Goal: Task Accomplishment & Management: Manage account settings

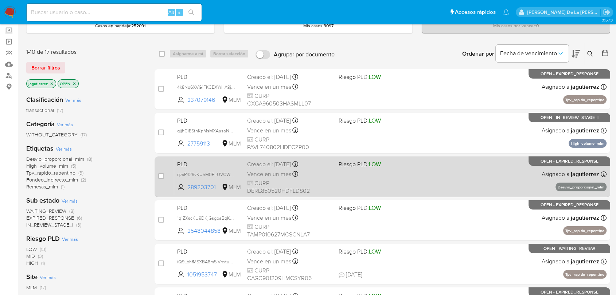
scroll to position [81, 0]
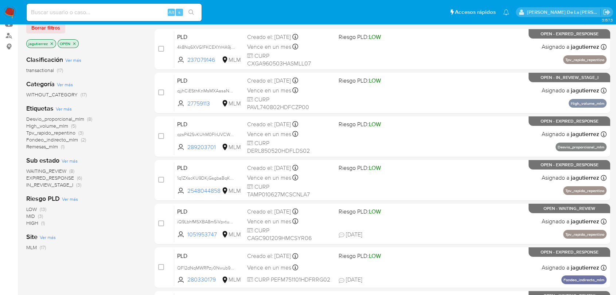
click at [105, 0] on nav "Pausado Ver notificaciones Alt s Accesos rápidos Presiona las siguientes teclas…" at bounding box center [308, 12] width 616 height 24
click at [101, 8] on input at bounding box center [114, 12] width 175 height 9
paste input "2501994697"
type input "2501994697"
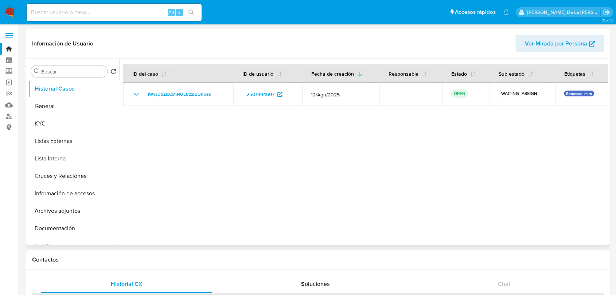
select select "10"
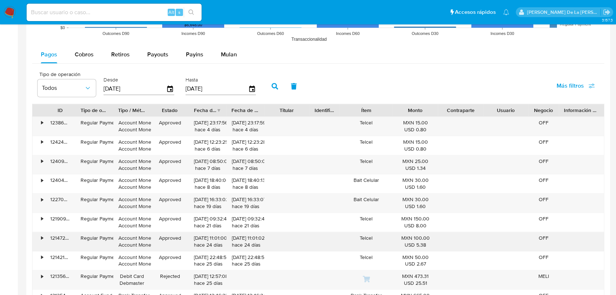
scroll to position [688, 0]
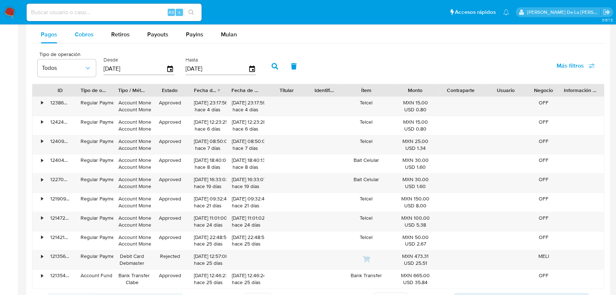
click at [88, 40] on div "Cobros" at bounding box center [84, 34] width 19 height 17
select select "10"
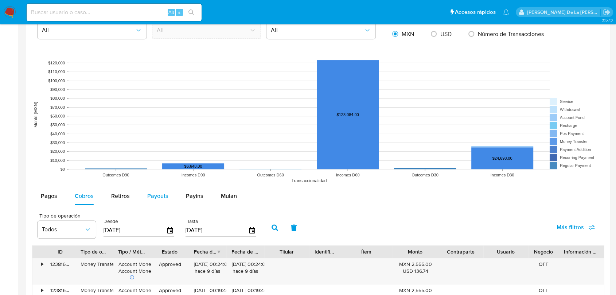
scroll to position [323, 0]
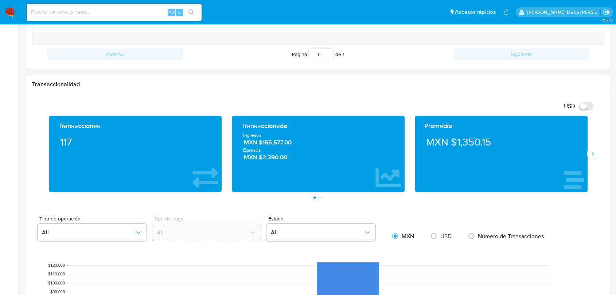
click at [75, 8] on input at bounding box center [114, 12] width 175 height 9
paste input "534672654"
type input "534672654"
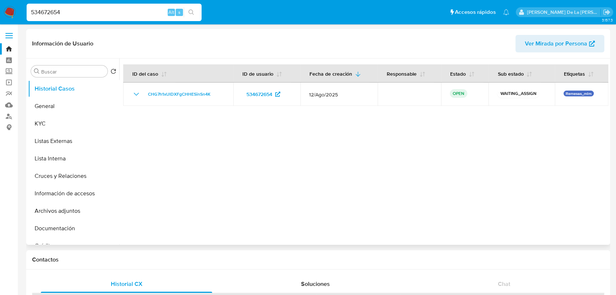
select select "10"
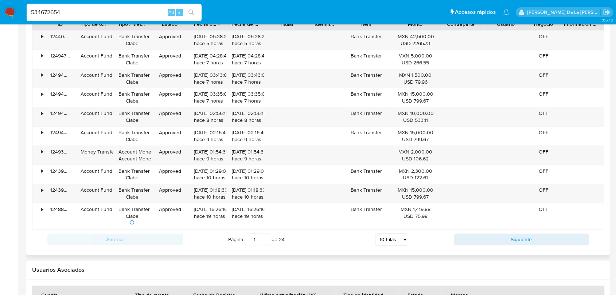
scroll to position [607, 0]
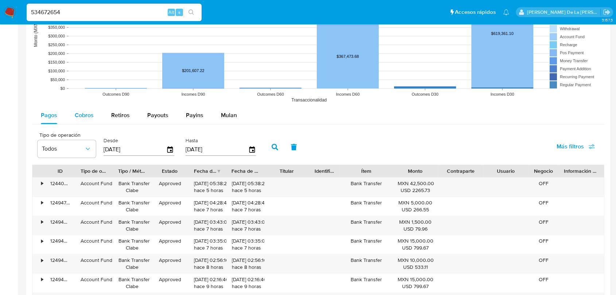
click at [69, 114] on button "Cobros" at bounding box center [84, 115] width 36 height 17
select select "10"
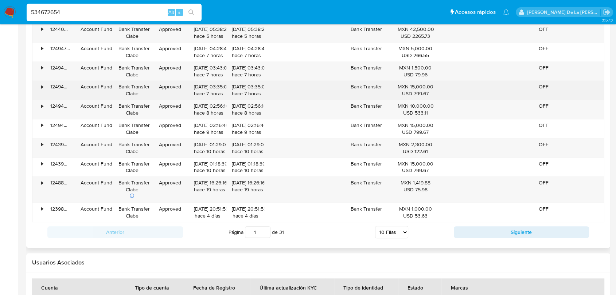
scroll to position [769, 0]
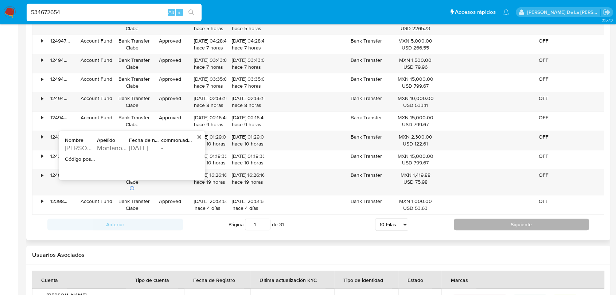
click at [512, 223] on button "Siguiente" at bounding box center [522, 225] width 136 height 12
type input "2"
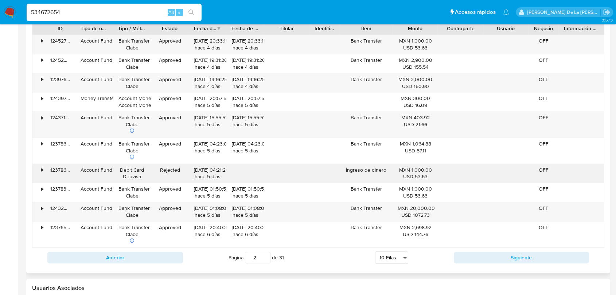
scroll to position [729, 0]
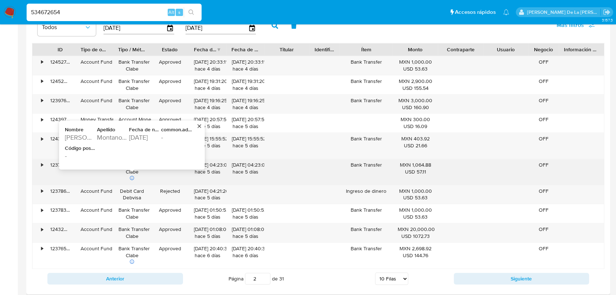
type button "1"
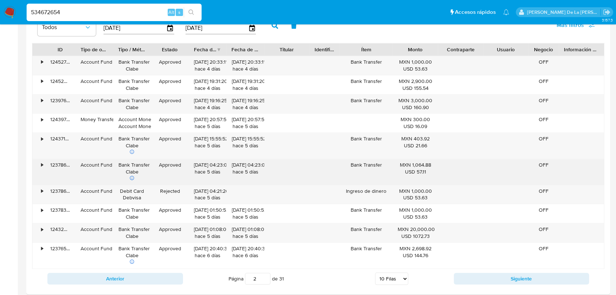
click at [121, 13] on input "534672654" at bounding box center [114, 12] width 175 height 9
click at [119, 13] on input "534672654" at bounding box center [114, 12] width 175 height 9
click at [118, 13] on input "534672654" at bounding box center [114, 12] width 175 height 9
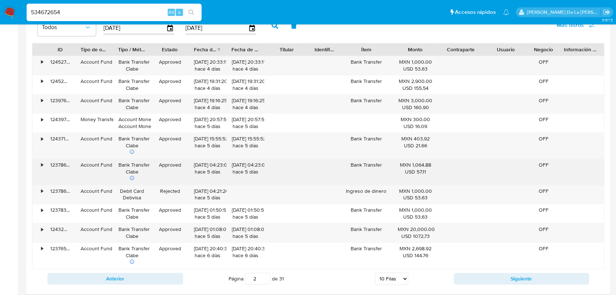
paste input "772698409"
type input "772698409"
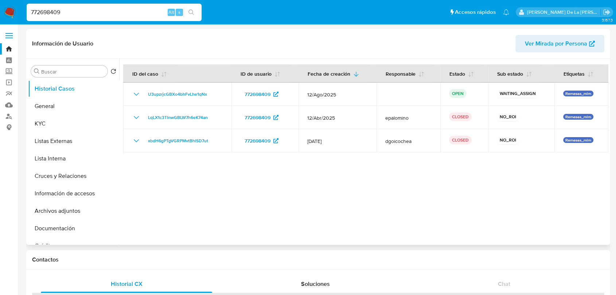
select select "10"
click at [104, 13] on input "772698409" at bounding box center [114, 12] width 175 height 9
click at [103, 14] on input "772698409" at bounding box center [114, 12] width 175 height 9
paste input "42384925"
type input "423849259"
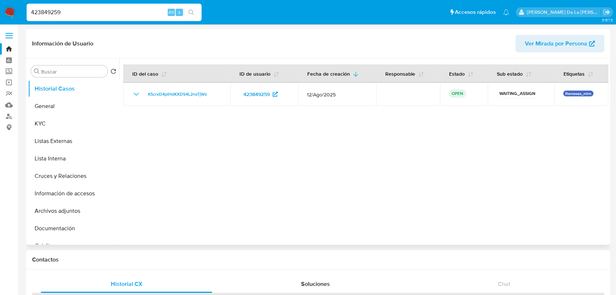
select select "10"
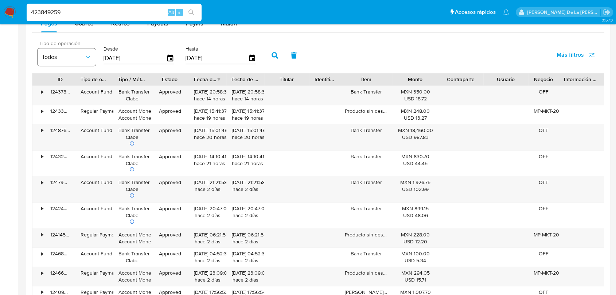
scroll to position [647, 0]
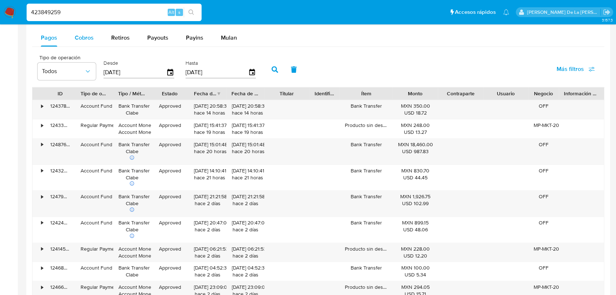
click at [90, 33] on div "Cobros" at bounding box center [84, 37] width 19 height 17
select select "10"
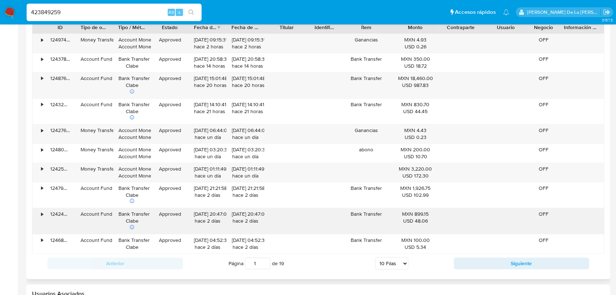
scroll to position [729, 0]
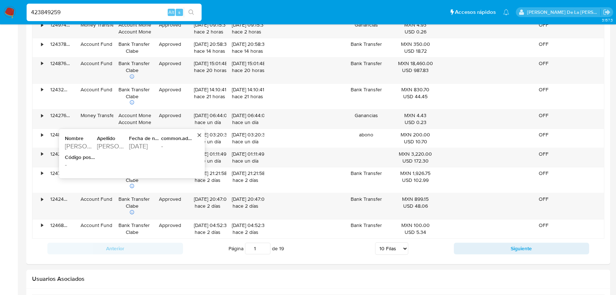
drag, startPoint x: 498, startPoint y: 246, endPoint x: 484, endPoint y: 242, distance: 14.9
click at [497, 246] on button "Siguiente" at bounding box center [522, 249] width 136 height 12
type input "2"
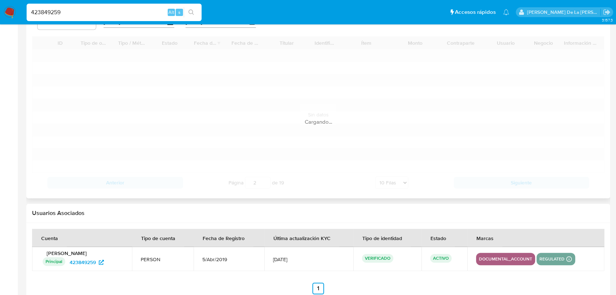
scroll to position [672, 0]
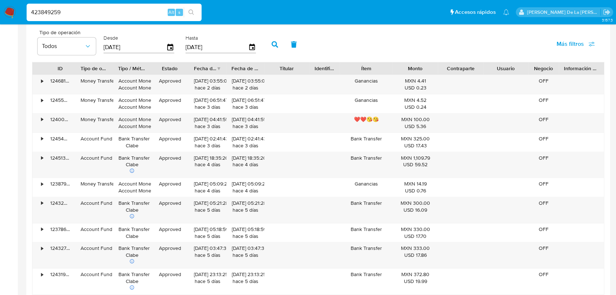
click at [75, 12] on input "423849259" at bounding box center [114, 12] width 175 height 9
paste input "2569939371"
type input "2569939371"
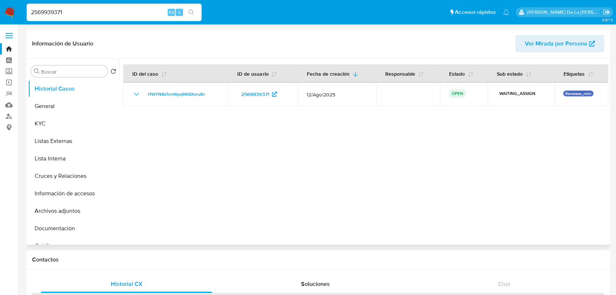
select select "10"
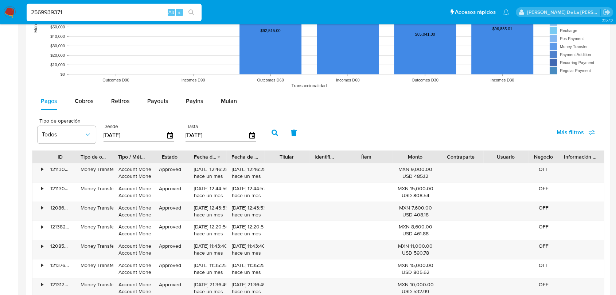
scroll to position [607, 0]
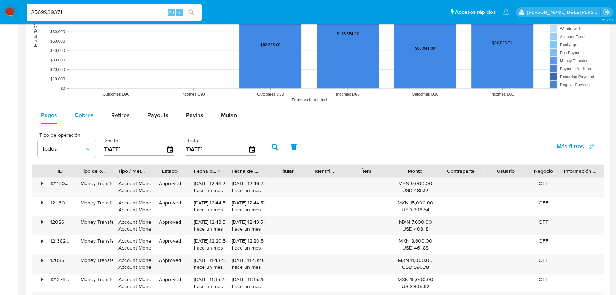
click at [87, 121] on div "Cobros" at bounding box center [84, 115] width 19 height 17
select select "10"
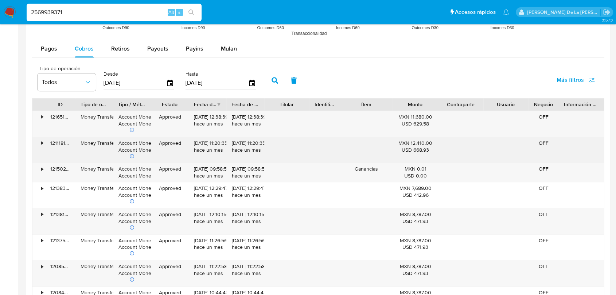
scroll to position [688, 0]
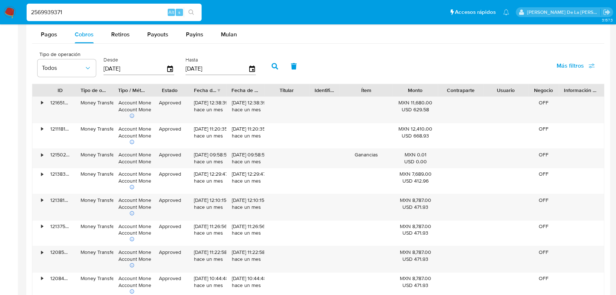
click at [81, 15] on input "2569939371" at bounding box center [114, 12] width 175 height 9
paste input "1119015535"
type input "1119015535"
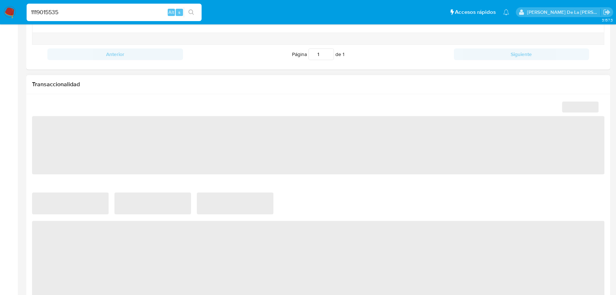
select select "10"
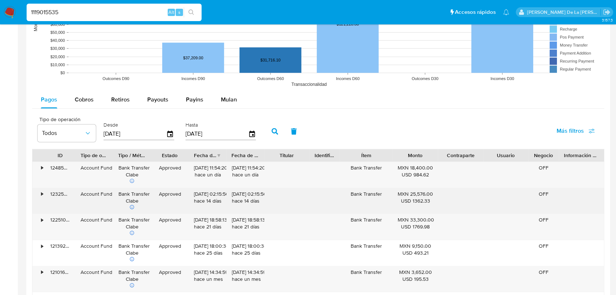
scroll to position [647, 0]
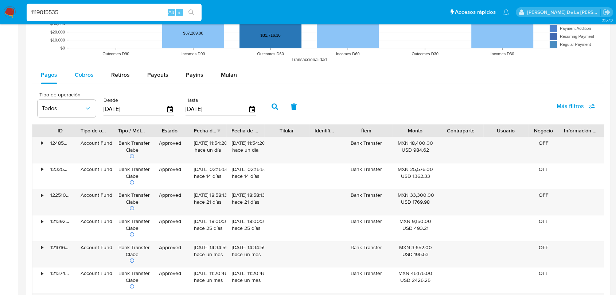
click at [81, 76] on span "Cobros" at bounding box center [84, 75] width 19 height 8
select select "10"
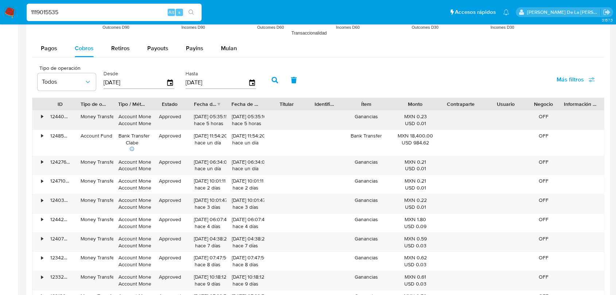
scroll to position [688, 0]
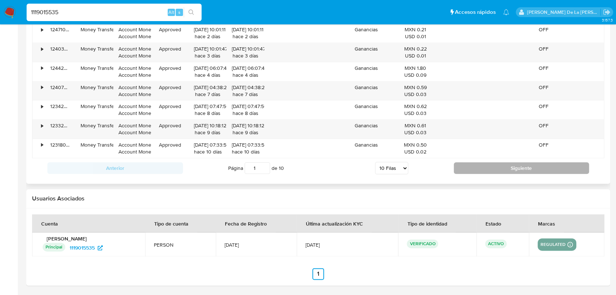
click at [464, 164] on button "Siguiente" at bounding box center [522, 168] width 136 height 12
type input "2"
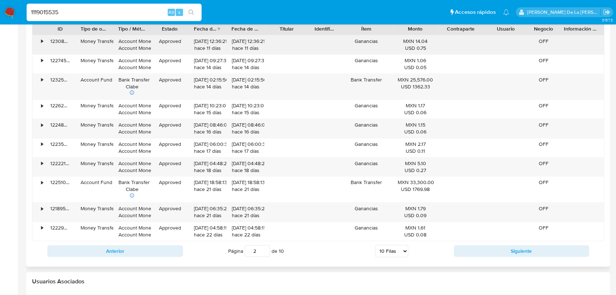
scroll to position [750, 0]
click at [75, 7] on div "1119015535 Alt s" at bounding box center [114, 12] width 175 height 17
click at [75, 8] on input "1119015535" at bounding box center [114, 12] width 175 height 9
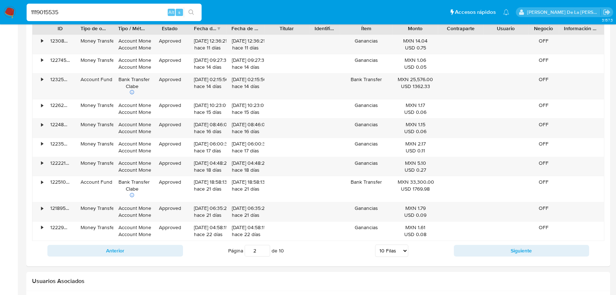
paste input "72571720"
type input "72571720"
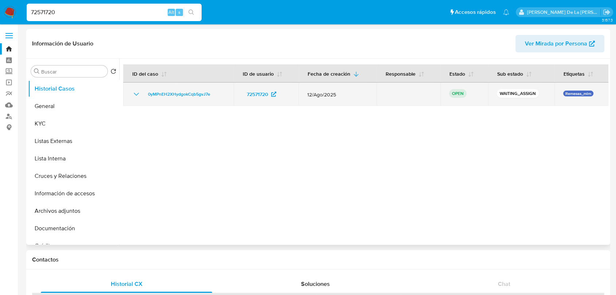
select select "10"
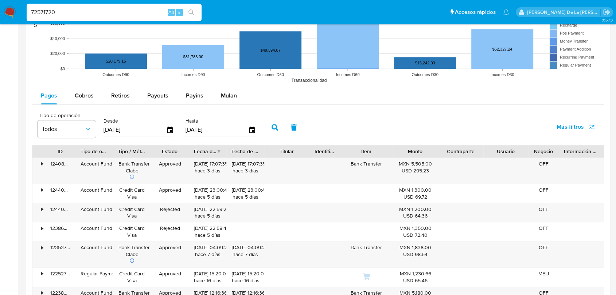
scroll to position [688, 0]
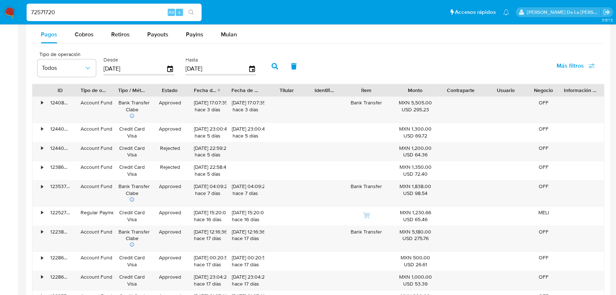
click at [74, 15] on input "72571720" at bounding box center [114, 12] width 175 height 9
paste input "300512574"
type input "300512574"
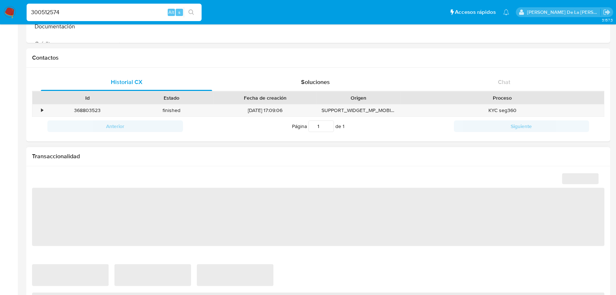
select select "10"
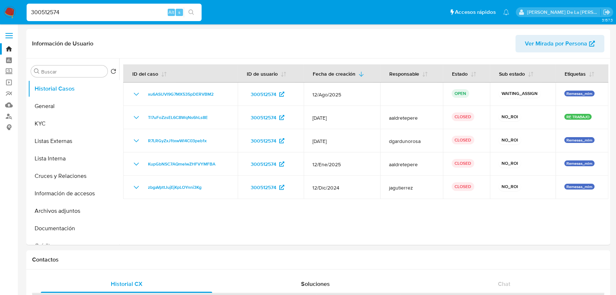
click at [8, 15] on img at bounding box center [10, 12] width 12 height 12
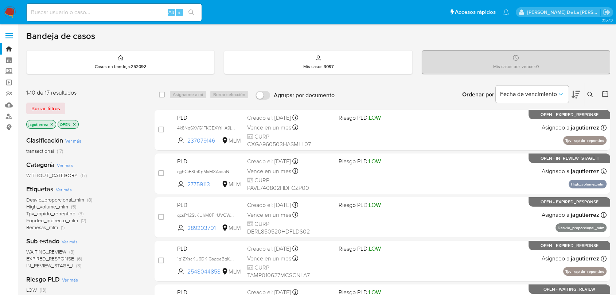
click at [51, 124] on icon "close-filter" at bounding box center [52, 124] width 3 height 3
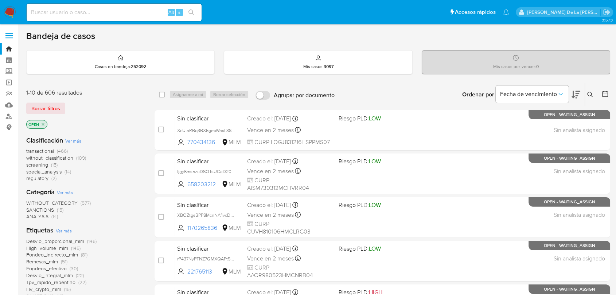
click at [42, 166] on span "screening" at bounding box center [37, 164] width 22 height 7
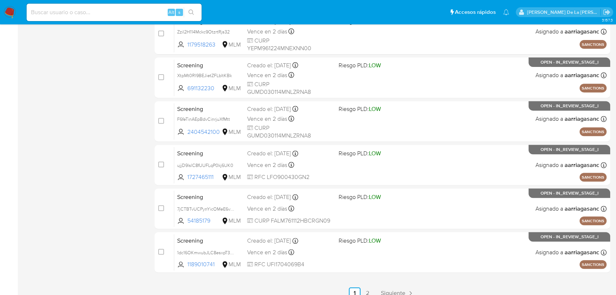
scroll to position [279, 0]
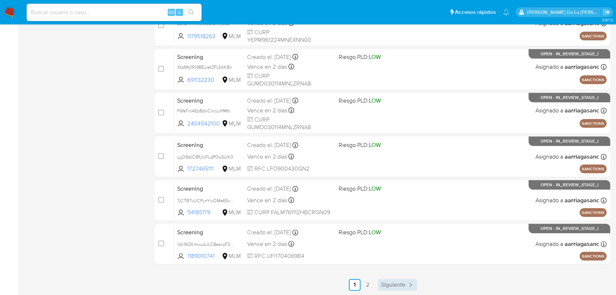
click at [404, 285] on span "Siguiente" at bounding box center [393, 285] width 24 height 6
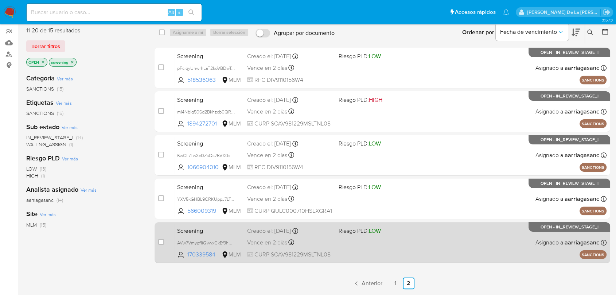
scroll to position [122, 0]
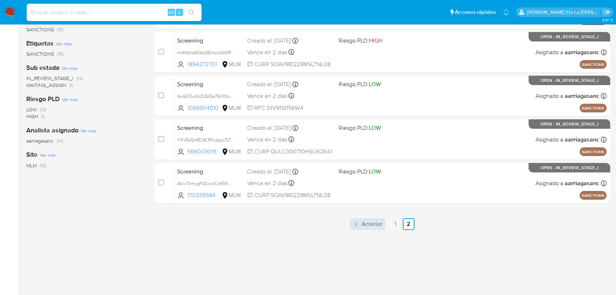
click at [376, 224] on span "Anterior" at bounding box center [371, 224] width 21 height 6
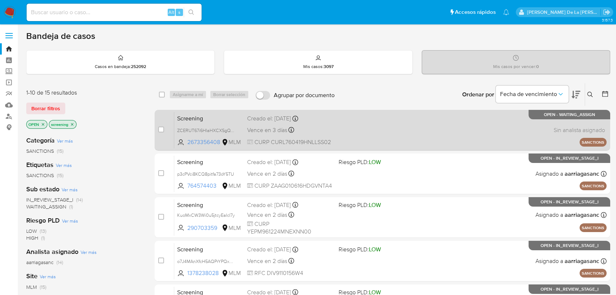
click at [323, 135] on div "Screening ZCERUT67i6HIaHXCXSgQY3J4 2673356408 MLM Creado el: 04/09/2025 Creado …" at bounding box center [390, 130] width 432 height 37
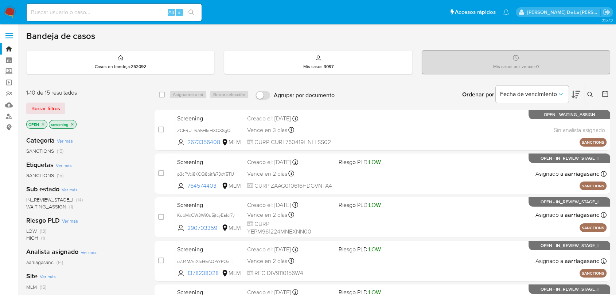
click at [73, 125] on icon "close-filter" at bounding box center [72, 124] width 4 height 4
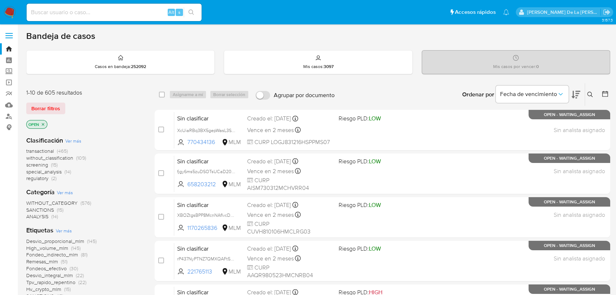
click at [593, 95] on button at bounding box center [591, 94] width 12 height 9
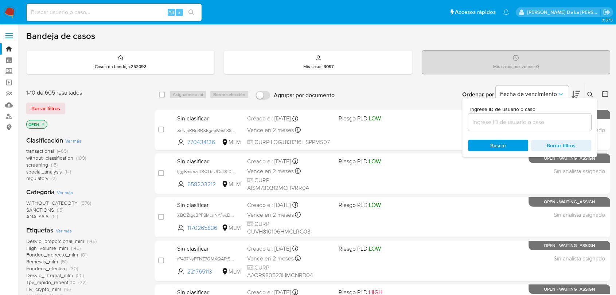
click at [512, 118] on input at bounding box center [529, 122] width 123 height 9
type input "300512574"
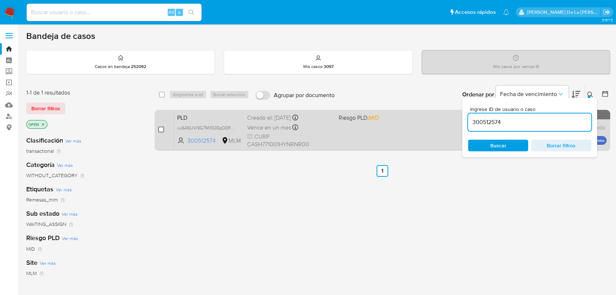
click at [160, 129] on input "checkbox" at bounding box center [161, 130] width 6 height 6
checkbox input "true"
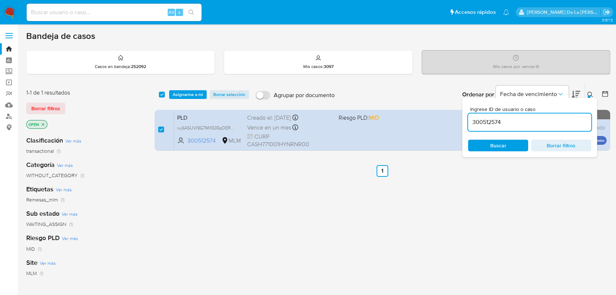
click at [491, 121] on input "300512574" at bounding box center [529, 122] width 123 height 9
type input "72571720"
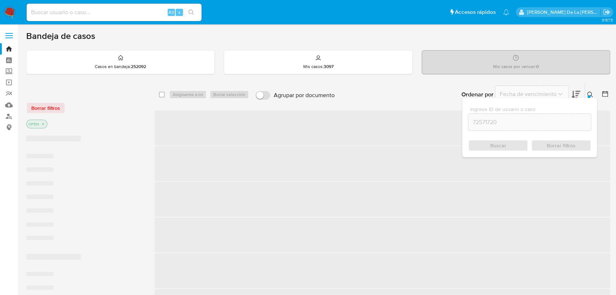
checkbox input "false"
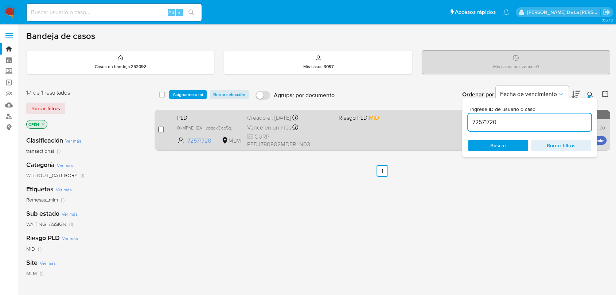
click at [160, 132] on input "checkbox" at bounding box center [161, 130] width 6 height 6
checkbox input "true"
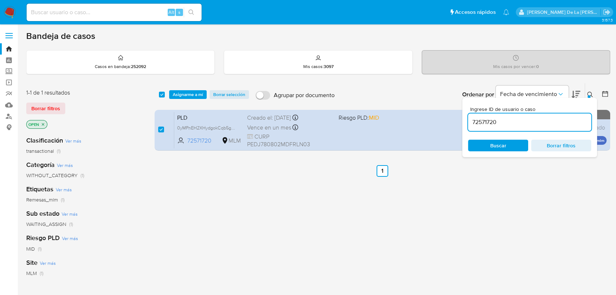
click at [485, 123] on input "72571720" at bounding box center [529, 122] width 123 height 9
type input "1119015535"
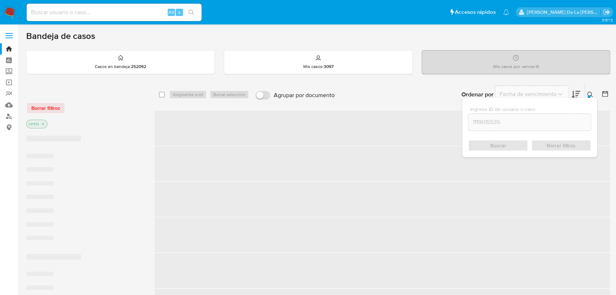
checkbox input "false"
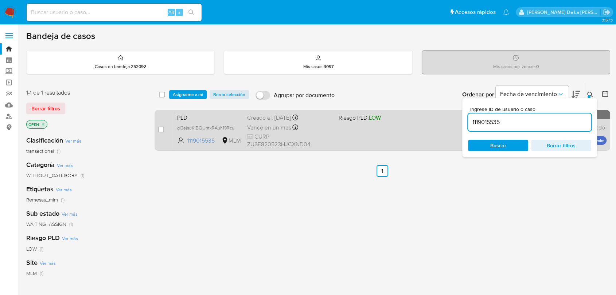
click at [157, 128] on div "case-item-checkbox No es posible asignar el caso PLD gI3ejsuKjBQUntxRAuh19Rcu 1…" at bounding box center [381, 130] width 455 height 41
click at [159, 129] on input "checkbox" at bounding box center [161, 130] width 6 height 6
checkbox input "true"
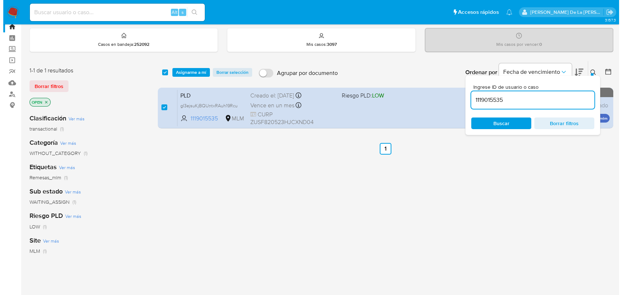
scroll to position [40, 0]
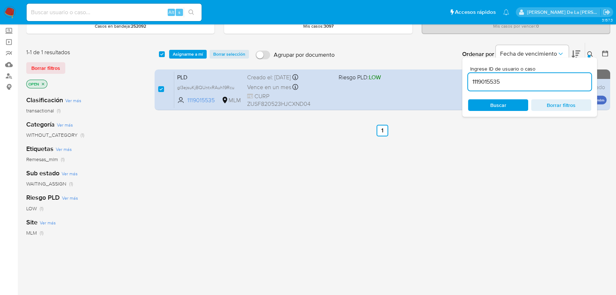
click at [505, 87] on div "1119015535" at bounding box center [529, 81] width 123 height 17
click at [490, 82] on input "1119015535" at bounding box center [529, 81] width 123 height 9
paste input "2569939371"
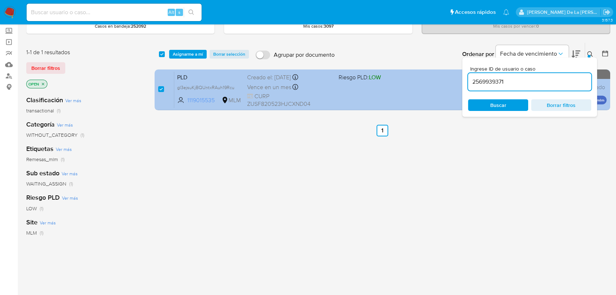
type input "2569939371"
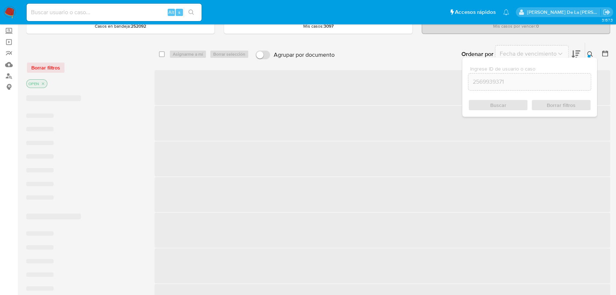
checkbox input "false"
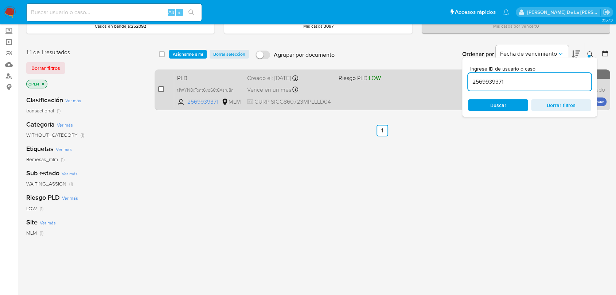
click at [163, 89] on input "checkbox" at bounding box center [161, 89] width 6 height 6
checkbox input "true"
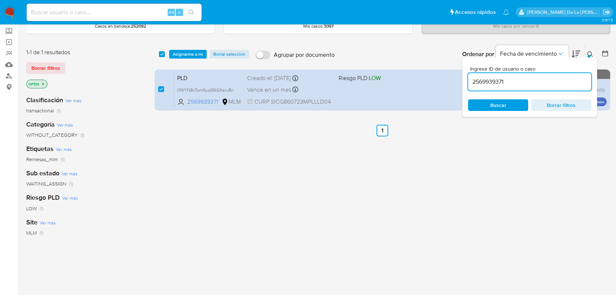
click at [484, 75] on div "2569939371" at bounding box center [529, 81] width 123 height 17
click at [484, 80] on input "2569939371" at bounding box center [529, 81] width 123 height 9
paste input "772698409"
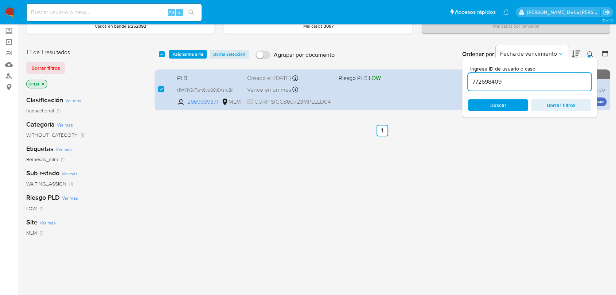
type input "772698409"
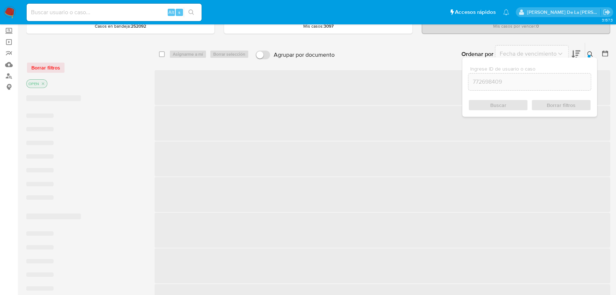
checkbox input "false"
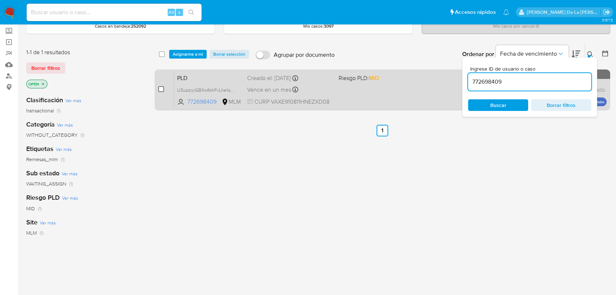
click at [160, 91] on input "checkbox" at bounding box center [161, 89] width 6 height 6
checkbox input "true"
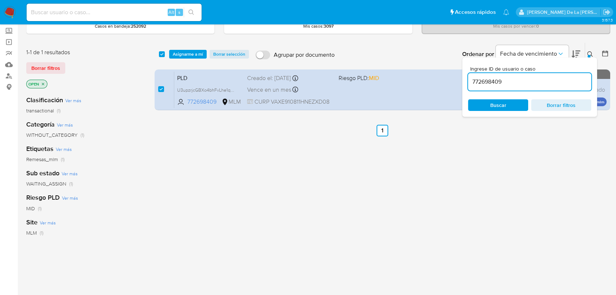
click at [494, 81] on input "772698409" at bounding box center [529, 81] width 123 height 9
type input "534672654"
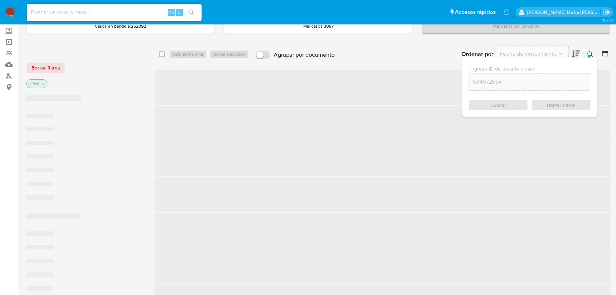
checkbox input "false"
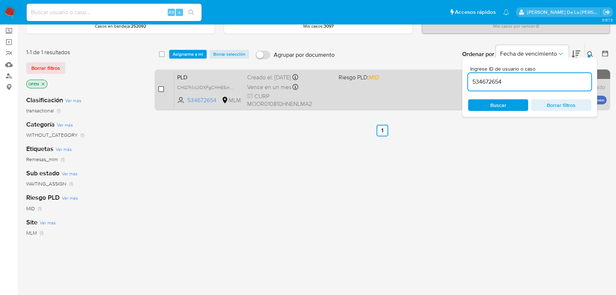
click at [162, 89] on input "checkbox" at bounding box center [161, 89] width 6 height 6
checkbox input "true"
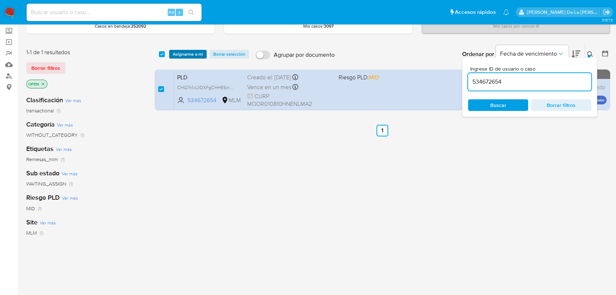
click at [179, 53] on span "Asignarme a mí" at bounding box center [188, 54] width 30 height 7
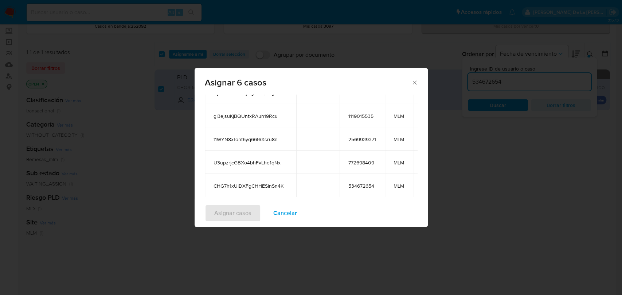
scroll to position [134, 0]
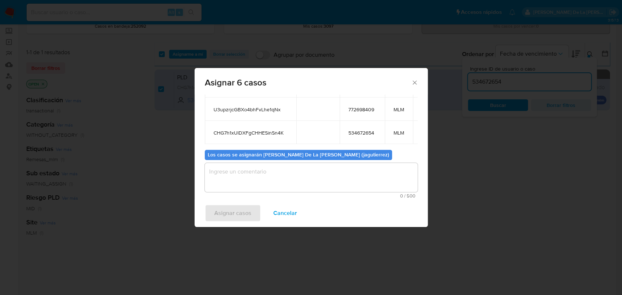
click at [240, 163] on textarea "assign-modal" at bounding box center [311, 177] width 213 height 29
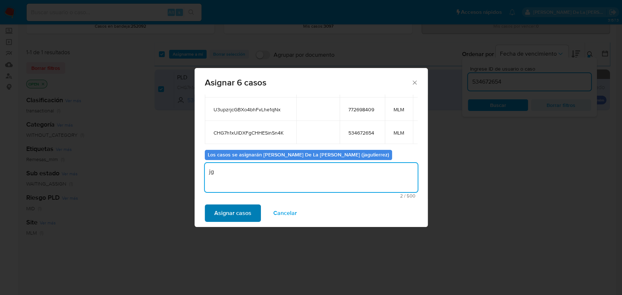
type textarea "jg"
click at [223, 213] on span "Asignar casos" at bounding box center [232, 213] width 37 height 16
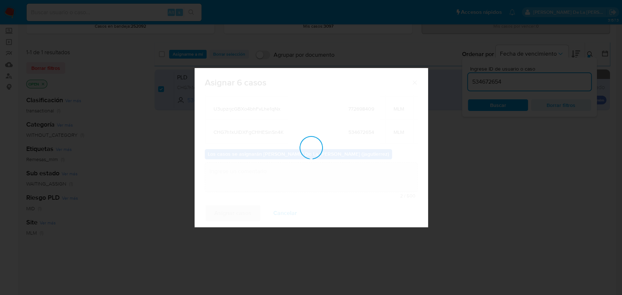
checkbox input "false"
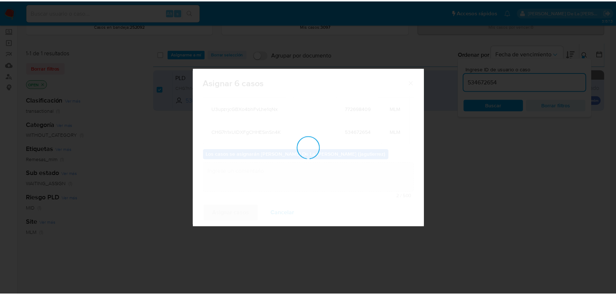
scroll to position [44, 0]
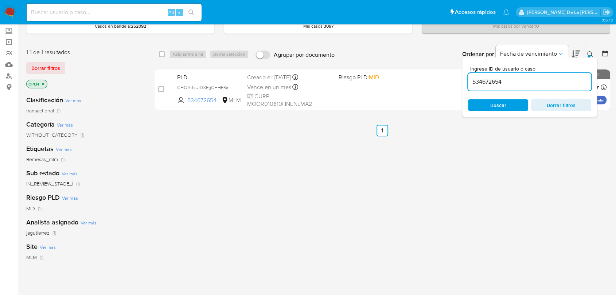
click at [7, 12] on img at bounding box center [10, 12] width 12 height 12
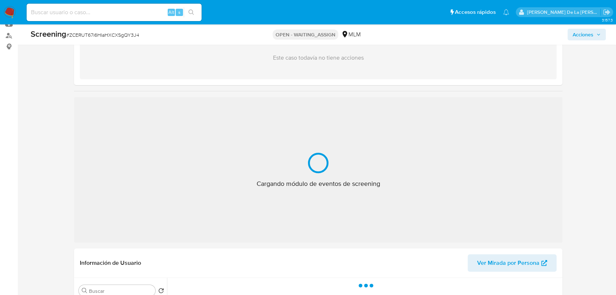
scroll to position [202, 0]
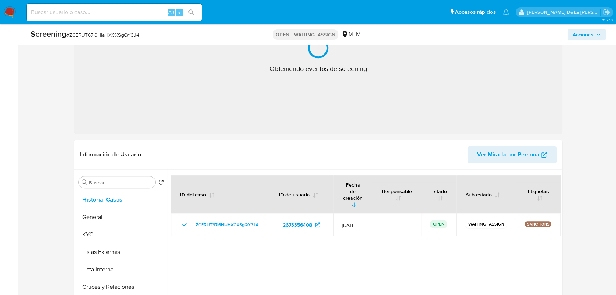
select select "10"
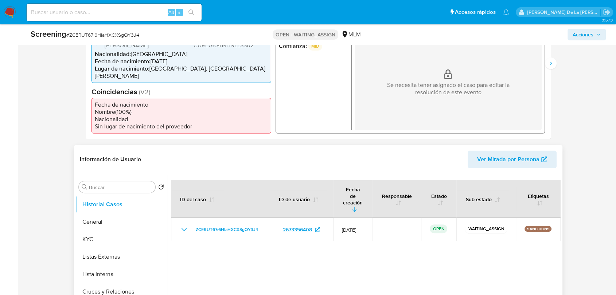
scroll to position [121, 0]
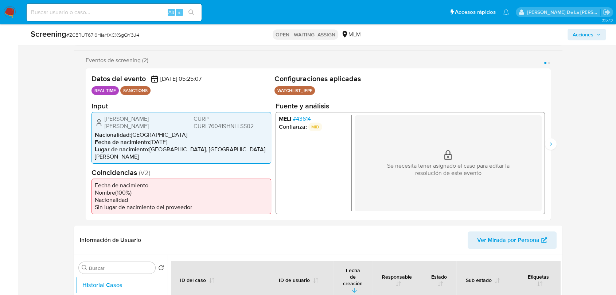
click at [297, 118] on span "# 43614" at bounding box center [302, 118] width 18 height 7
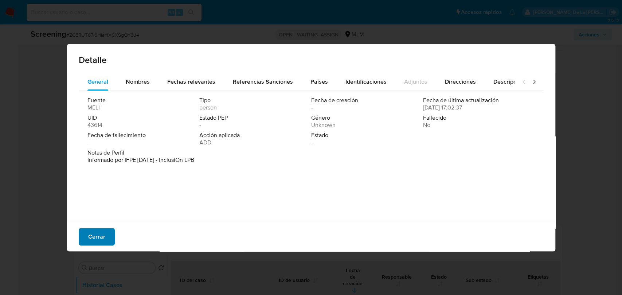
click at [102, 232] on span "Cerrar" at bounding box center [96, 237] width 17 height 16
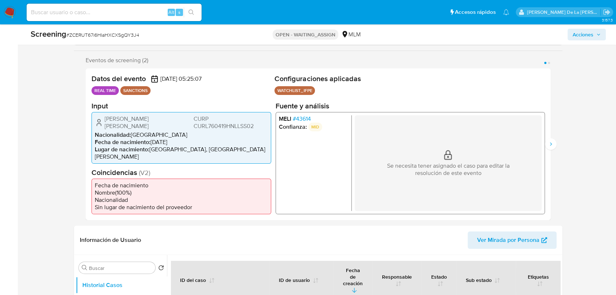
click at [95, 34] on span "# ZCERUT67i6HIaHXCXSgQY3J4" at bounding box center [102, 34] width 73 height 7
copy span "ZCERUT67i6HIaHXCXSgQY3J4"
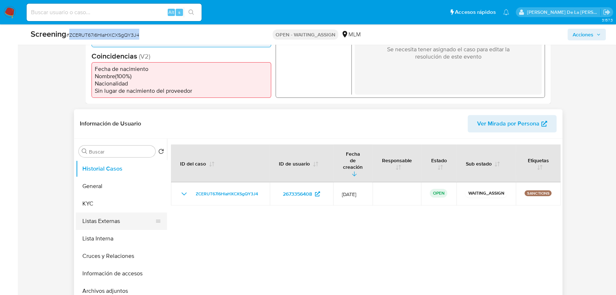
scroll to position [323, 0]
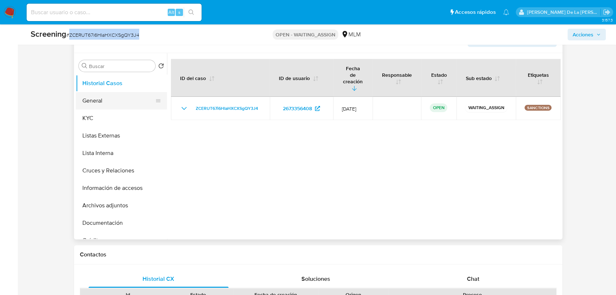
click at [102, 101] on button "General" at bounding box center [118, 100] width 85 height 17
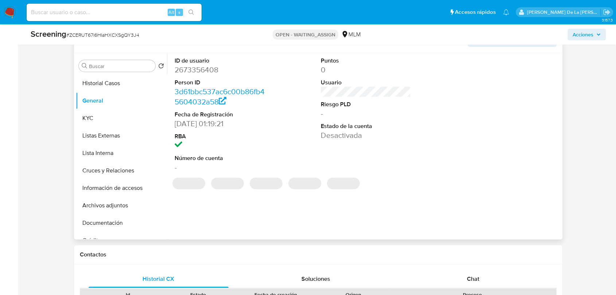
click at [203, 65] on dd "2673356408" at bounding box center [219, 70] width 90 height 10
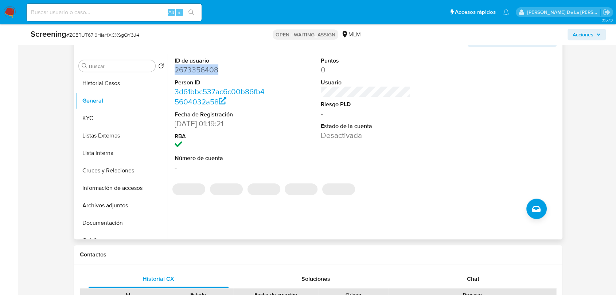
copy dd "2673356408"
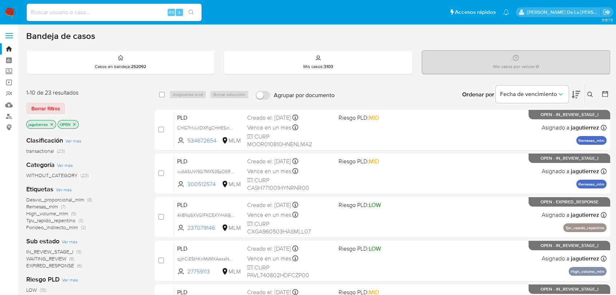
click at [48, 206] on span "Remesas_mlm" at bounding box center [42, 206] width 32 height 7
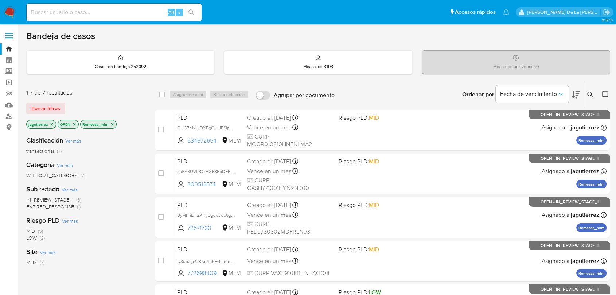
click at [59, 208] on span "EXPIRED_RESPONSE" at bounding box center [50, 206] width 48 height 7
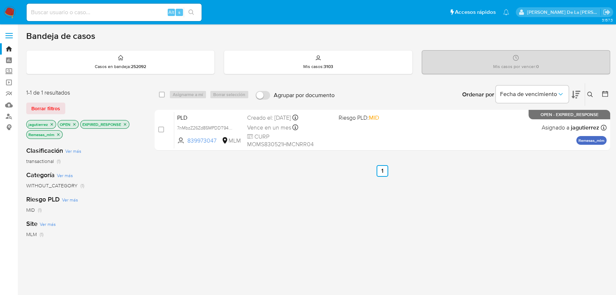
click at [124, 123] on icon "close-filter" at bounding box center [125, 124] width 3 height 3
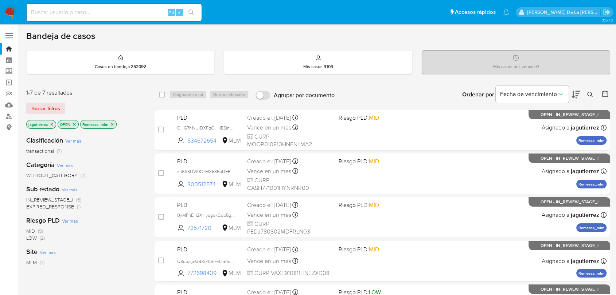
click at [56, 201] on span "IN_REVIEW_STAGE_I" at bounding box center [49, 199] width 47 height 7
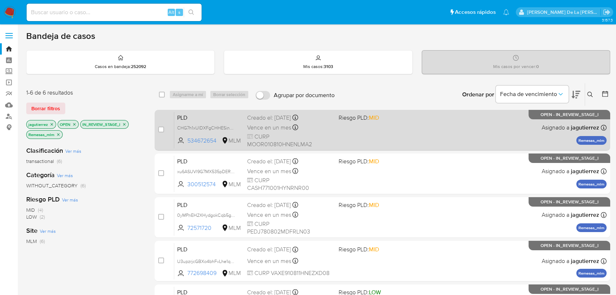
click at [338, 130] on div "PLD CHG7h1xUlDXFgCHHESinSn4K 534672654 MLM Riesgo PLD: MID Creado el: 12/08/202…" at bounding box center [390, 130] width 432 height 37
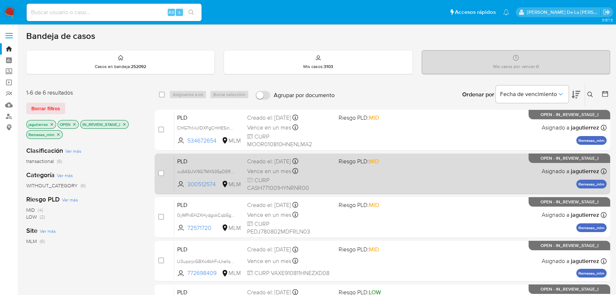
click at [358, 172] on div "PLD xu6ASUVl9G7MX535pDERVBM2 300512574 MLM Riesgo PLD: MID Creado el: 12/08/202…" at bounding box center [390, 174] width 432 height 37
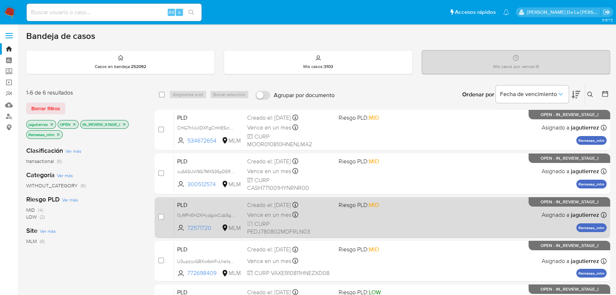
click at [372, 225] on div "PLD 0yMPnEH2XHydgokCqb5gvJ7e 72571720 MLM Riesgo PLD: MID Creado el: 12/08/2025…" at bounding box center [390, 217] width 432 height 37
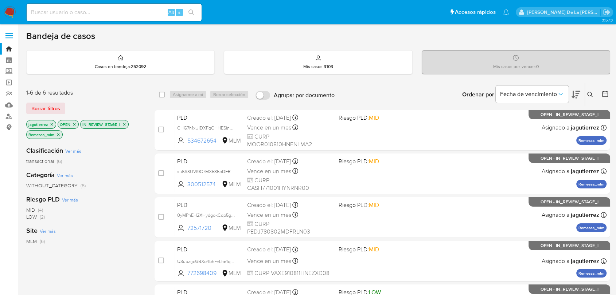
click at [14, 9] on img at bounding box center [10, 12] width 12 height 12
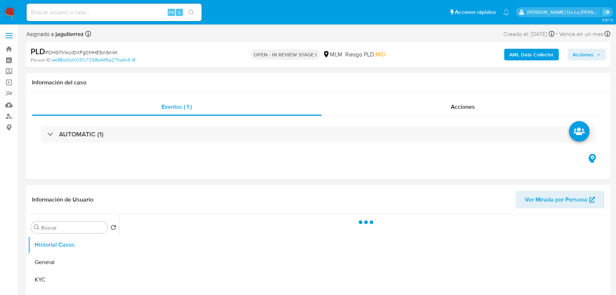
select select "10"
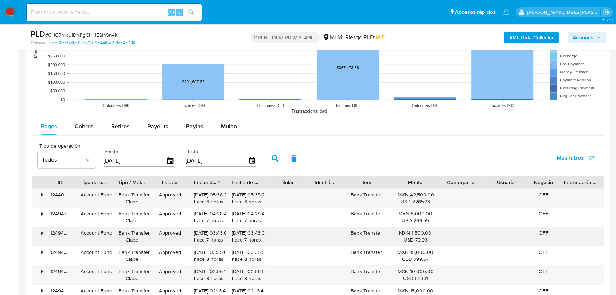
scroll to position [809, 0]
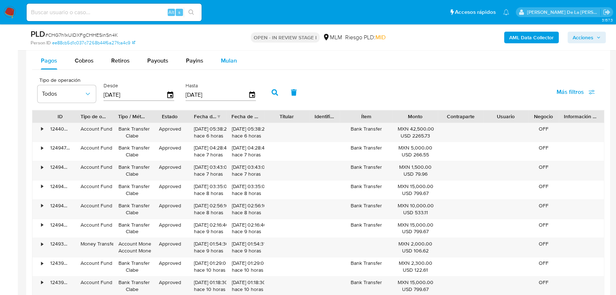
click at [232, 59] on span "Mulan" at bounding box center [229, 60] width 16 height 8
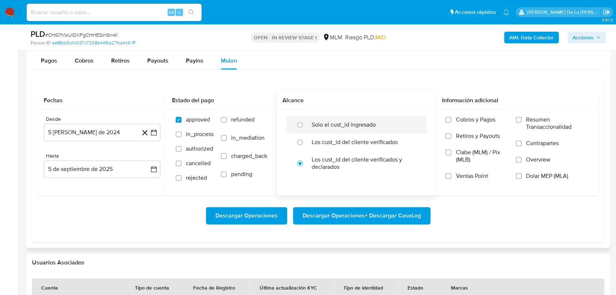
click at [340, 123] on label "Solo el cust_id ingresado" at bounding box center [343, 124] width 64 height 7
click at [306, 123] on input "radio" at bounding box center [300, 125] width 12 height 12
radio input "true"
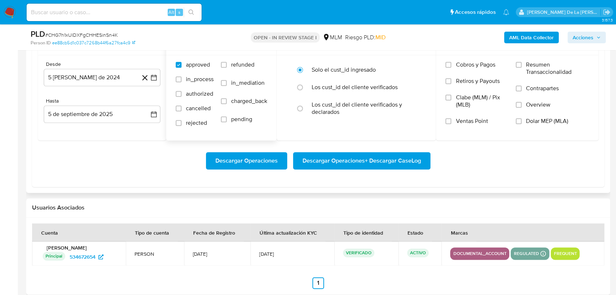
scroll to position [850, 0]
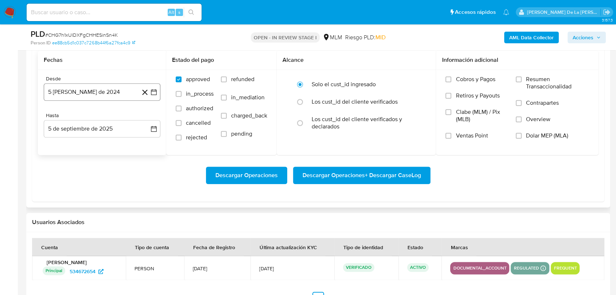
click at [153, 91] on icon "button" at bounding box center [153, 92] width 7 height 7
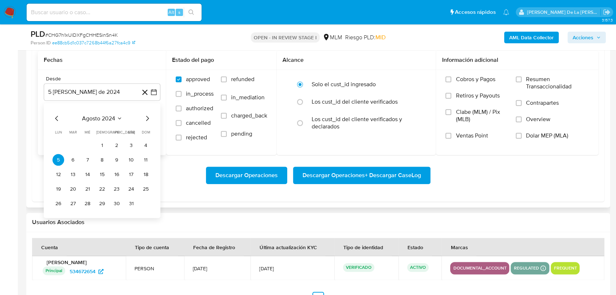
click at [148, 117] on icon "Mes siguiente" at bounding box center [147, 118] width 9 height 9
click at [148, 117] on icon "Mes siguiente" at bounding box center [147, 118] width 3 height 5
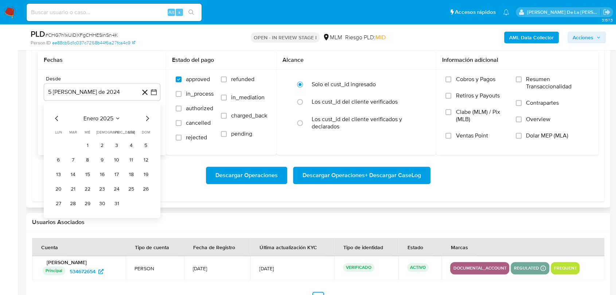
click at [148, 117] on icon "Mes siguiente" at bounding box center [147, 118] width 3 height 5
click at [72, 148] on button "1" at bounding box center [73, 146] width 12 height 12
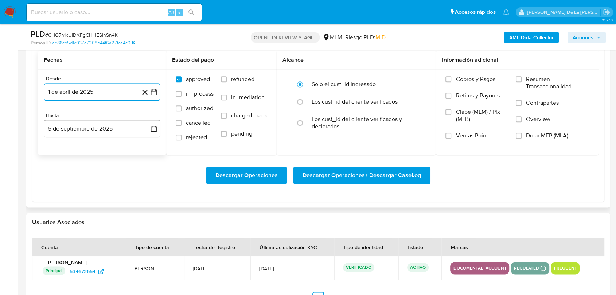
click at [76, 132] on button "5 de septiembre de 2025" at bounding box center [102, 128] width 117 height 17
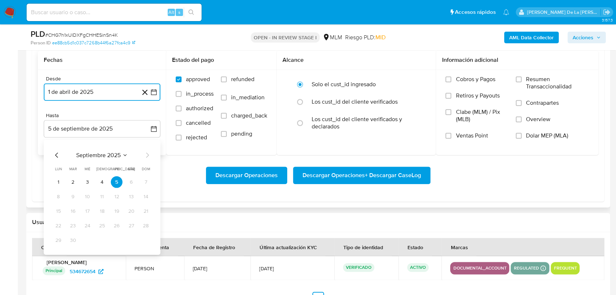
click at [59, 152] on icon "Mes anterior" at bounding box center [56, 155] width 9 height 9
click at [58, 156] on icon "Mes anterior" at bounding box center [56, 155] width 9 height 9
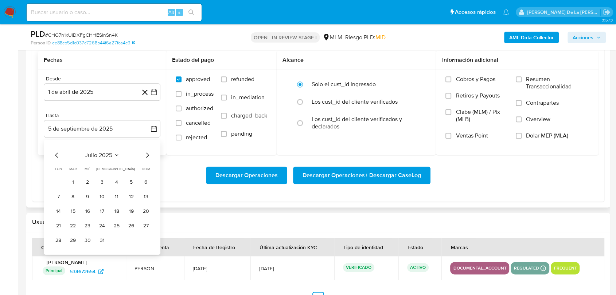
click at [95, 239] on tr "28 29 30 31" at bounding box center [101, 241] width 99 height 12
click at [101, 240] on button "31" at bounding box center [102, 241] width 12 height 12
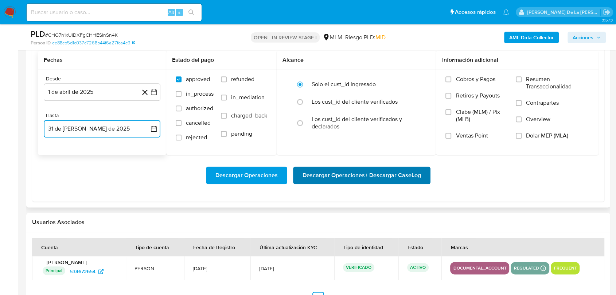
click at [312, 177] on span "Descargar Operaciones + Descargar CaseLog" at bounding box center [361, 176] width 118 height 16
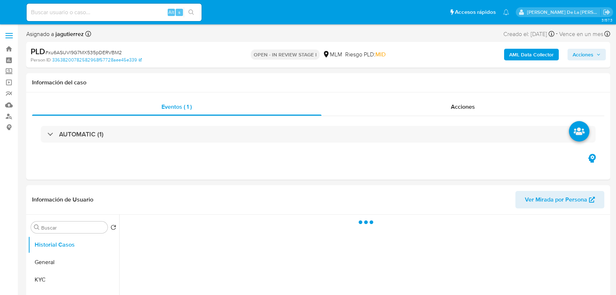
select select "10"
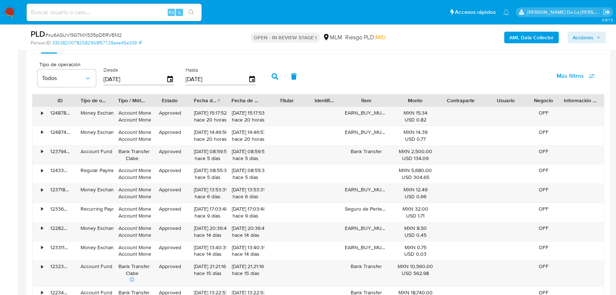
scroll to position [729, 0]
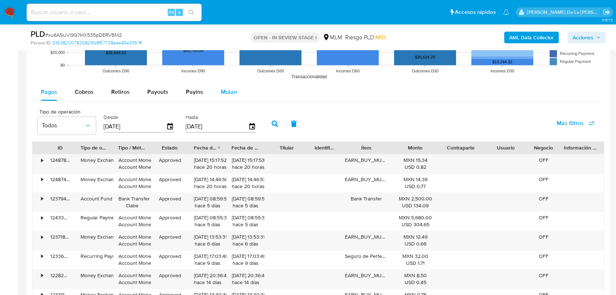
click at [229, 96] on span "Mulan" at bounding box center [229, 92] width 16 height 8
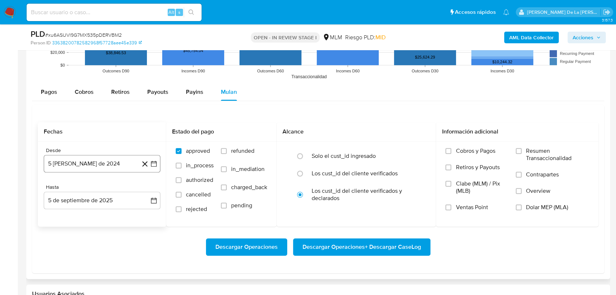
click at [156, 164] on icon "button" at bounding box center [153, 163] width 7 height 7
click at [148, 191] on icon "Mes siguiente" at bounding box center [147, 190] width 3 height 5
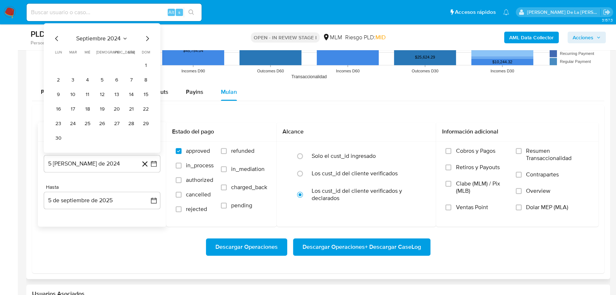
click at [148, 191] on div "Hasta 5 de septiembre de 2025 [DATE]" at bounding box center [102, 196] width 117 height 25
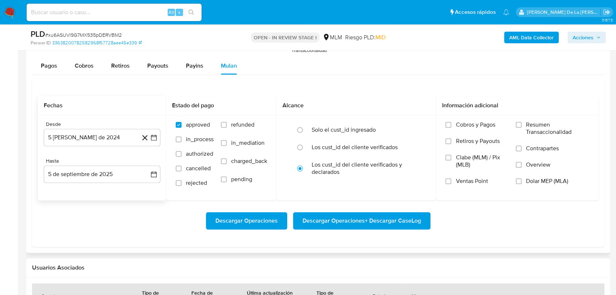
scroll to position [769, 0]
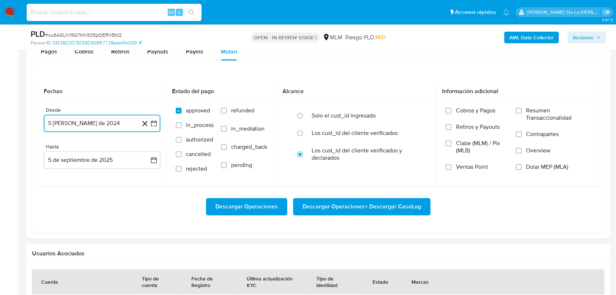
click at [151, 120] on icon "button" at bounding box center [153, 123] width 7 height 7
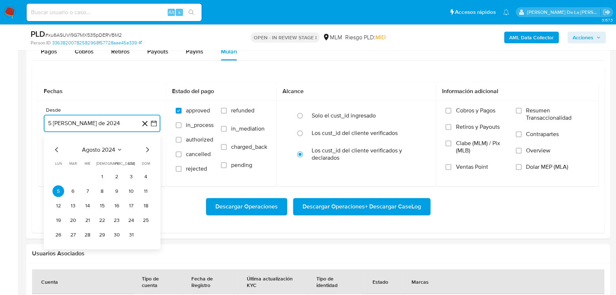
click at [145, 153] on icon "Mes siguiente" at bounding box center [147, 149] width 9 height 9
click at [150, 150] on icon "Mes siguiente" at bounding box center [147, 149] width 9 height 9
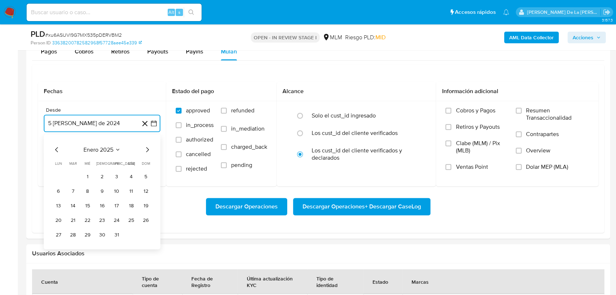
click at [150, 150] on icon "Mes siguiente" at bounding box center [147, 149] width 9 height 9
click at [61, 151] on icon "Mes anterior" at bounding box center [56, 149] width 9 height 9
click at [146, 152] on icon "Mes siguiente" at bounding box center [147, 149] width 9 height 9
click at [149, 146] on icon "Mes siguiente" at bounding box center [147, 149] width 9 height 9
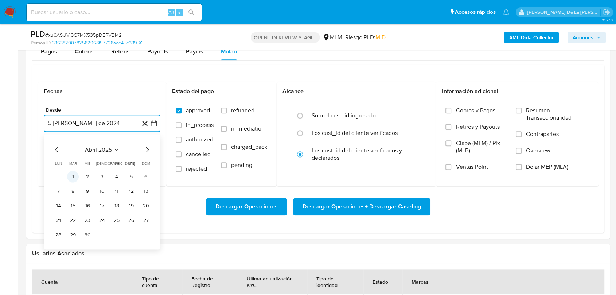
click at [73, 175] on button "1" at bounding box center [73, 177] width 12 height 12
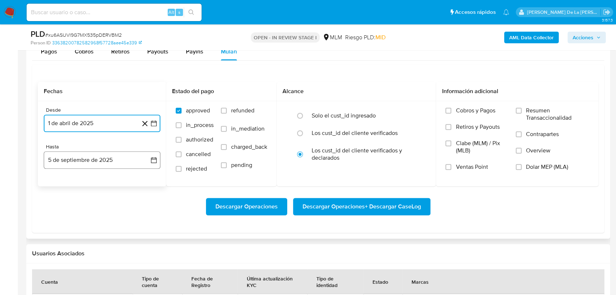
click at [80, 159] on button "5 de septiembre de 2025" at bounding box center [102, 160] width 117 height 17
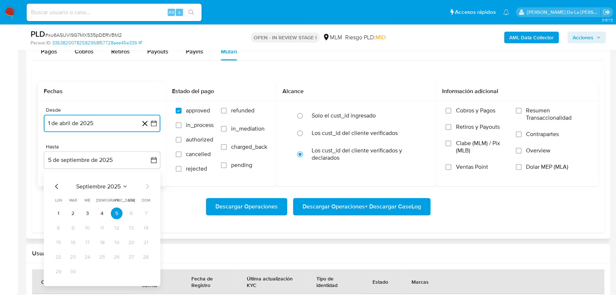
click at [55, 184] on icon "Mes anterior" at bounding box center [56, 186] width 9 height 9
click at [102, 269] on button "31" at bounding box center [102, 272] width 12 height 12
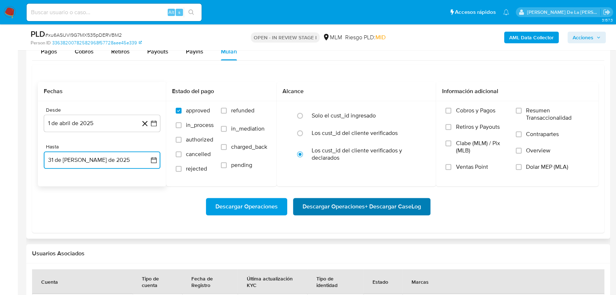
click at [318, 204] on span "Descargar Operaciones + Descargar CaseLog" at bounding box center [361, 207] width 118 height 16
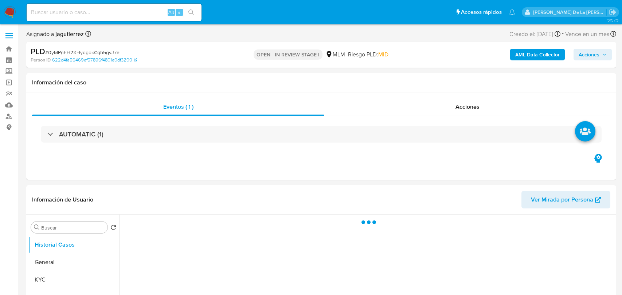
select select "10"
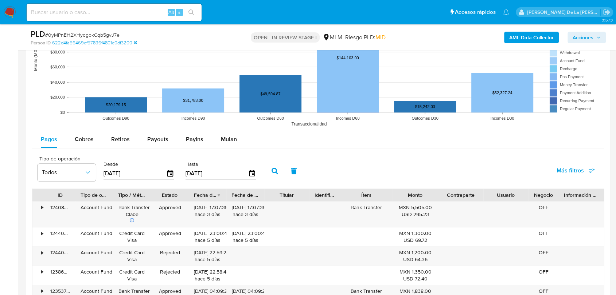
scroll to position [769, 0]
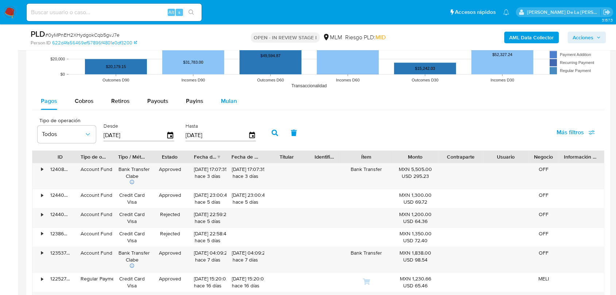
drag, startPoint x: 230, startPoint y: 97, endPoint x: 227, endPoint y: 103, distance: 6.4
click at [230, 98] on span "Mulan" at bounding box center [229, 101] width 16 height 8
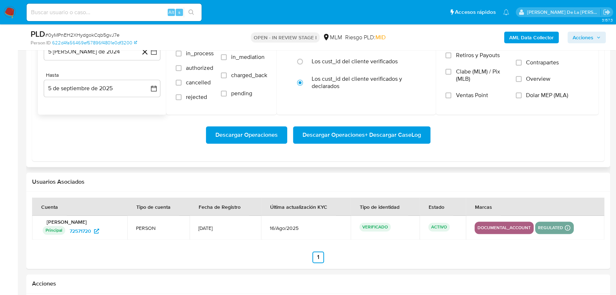
scroll to position [850, 0]
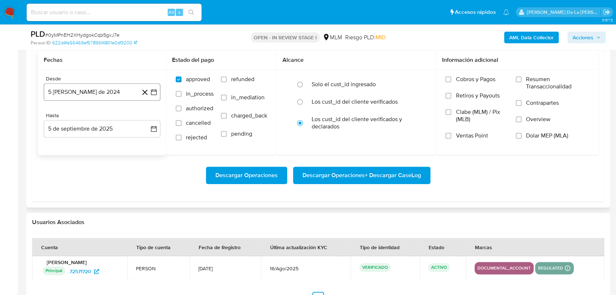
click at [153, 90] on icon "button" at bounding box center [153, 92] width 7 height 7
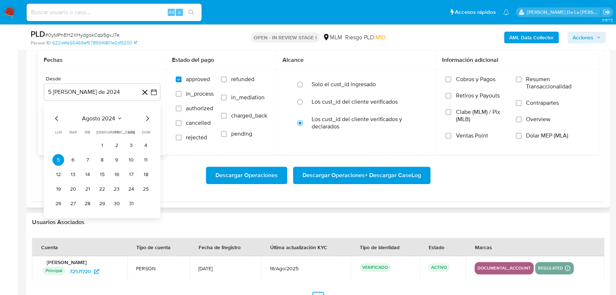
click at [147, 116] on icon "Mes siguiente" at bounding box center [147, 118] width 9 height 9
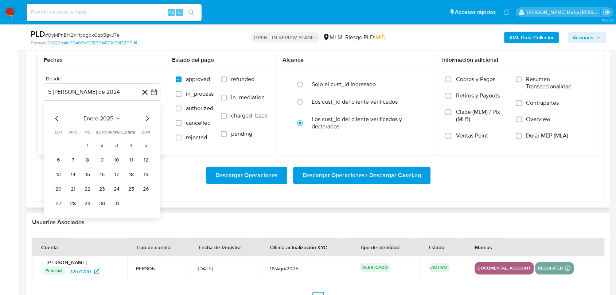
click at [147, 116] on icon "Mes siguiente" at bounding box center [147, 118] width 9 height 9
click at [71, 142] on button "1" at bounding box center [73, 146] width 12 height 12
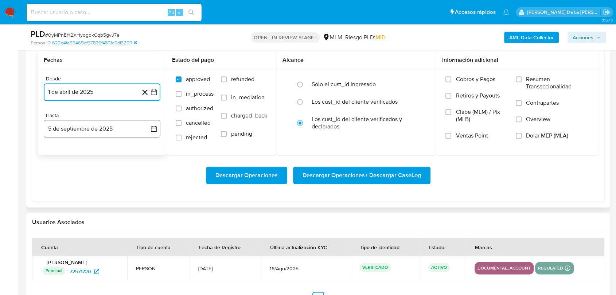
click at [74, 127] on button "5 de septiembre de 2025" at bounding box center [102, 128] width 117 height 17
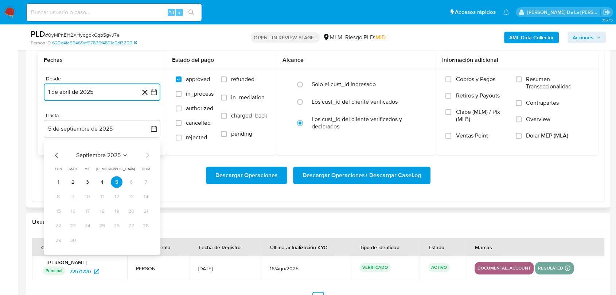
click at [56, 155] on icon "Mes anterior" at bounding box center [56, 155] width 9 height 9
click at [98, 240] on button "31" at bounding box center [102, 241] width 12 height 12
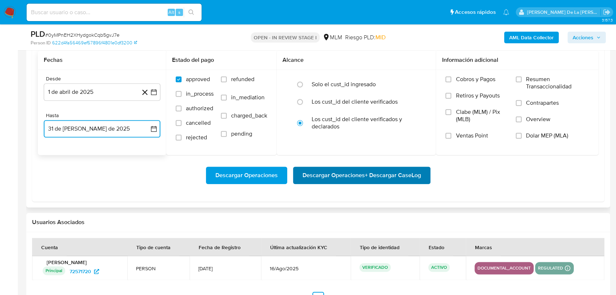
click at [306, 168] on span "Descargar Operaciones + Descargar CaseLog" at bounding box center [361, 176] width 118 height 16
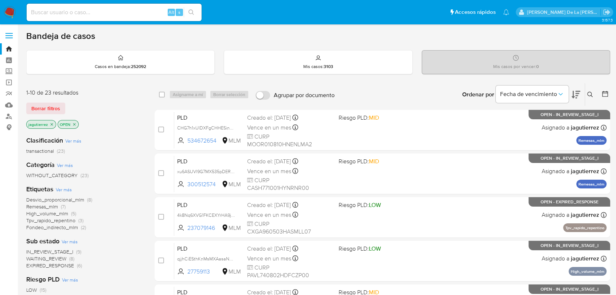
click at [52, 123] on icon "close-filter" at bounding box center [52, 124] width 3 height 3
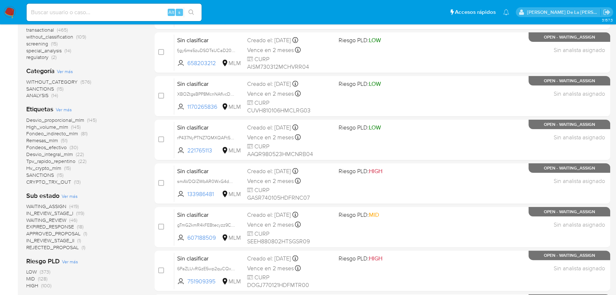
scroll to position [40, 0]
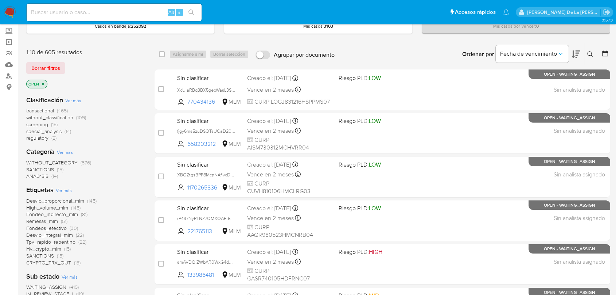
click at [41, 82] on icon "close-filter" at bounding box center [43, 84] width 4 height 4
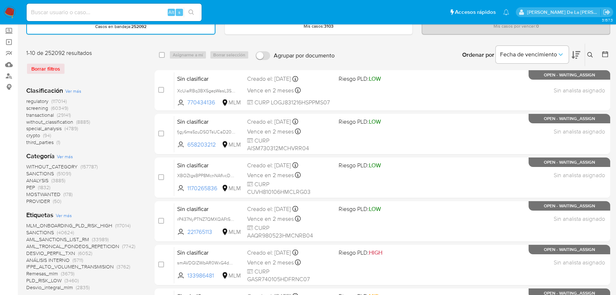
click at [40, 115] on span "transactional" at bounding box center [40, 114] width 28 height 7
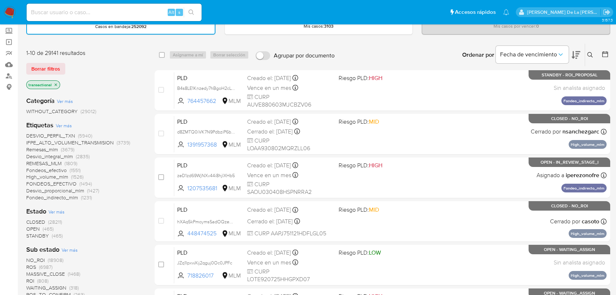
scroll to position [81, 0]
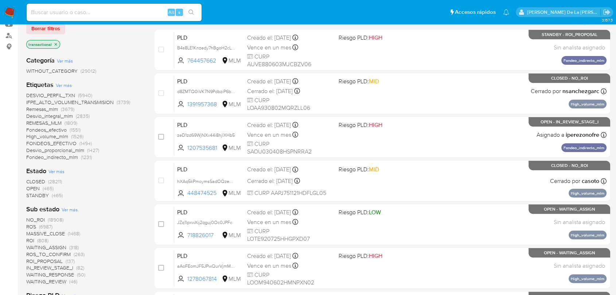
click at [43, 196] on span "STANDBY" at bounding box center [37, 195] width 23 height 7
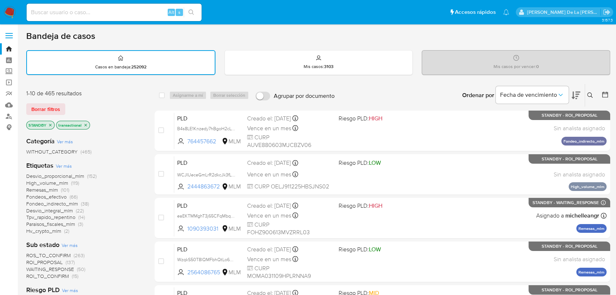
click at [577, 95] on icon at bounding box center [575, 95] width 9 height 9
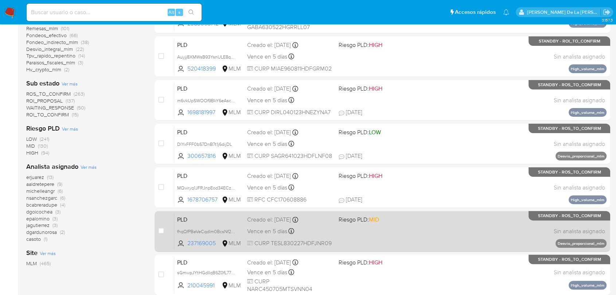
scroll to position [280, 0]
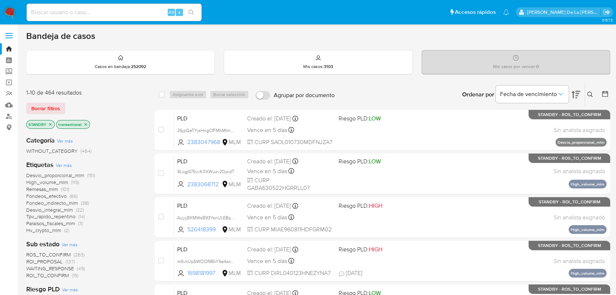
click at [8, 5] on nav "Pausado Ver notificaciones Alt s Accesos rápidos Presiona las siguientes teclas…" at bounding box center [308, 12] width 616 height 24
click at [13, 11] on img at bounding box center [10, 12] width 12 height 12
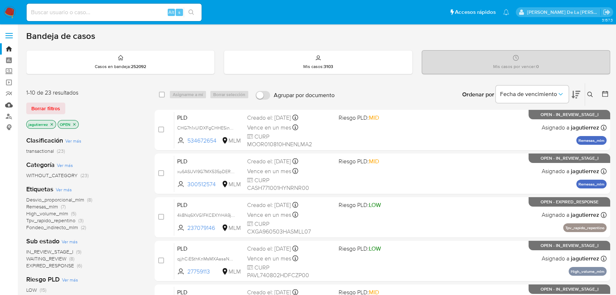
click at [11, 109] on link "Mulan" at bounding box center [43, 104] width 87 height 11
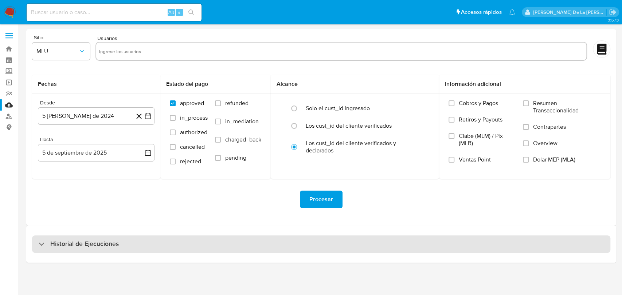
click at [84, 247] on h3 "Historial de Ejecuciones" at bounding box center [84, 244] width 68 height 9
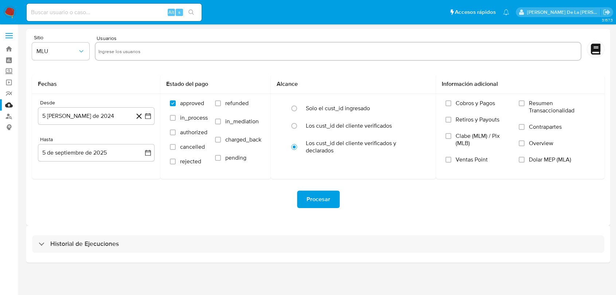
select select "10"
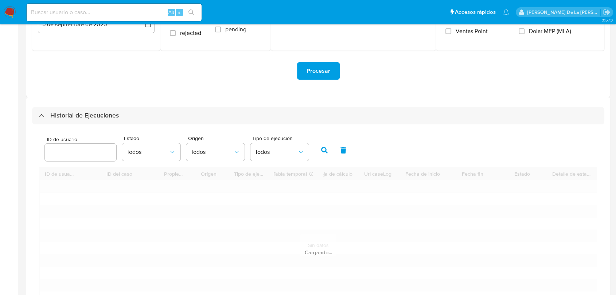
scroll to position [162, 0]
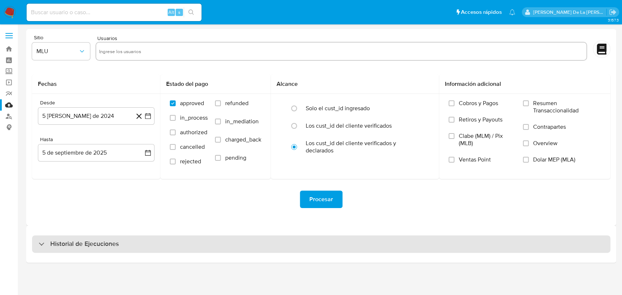
click at [53, 247] on h3 "Historial de Ejecuciones" at bounding box center [84, 244] width 68 height 9
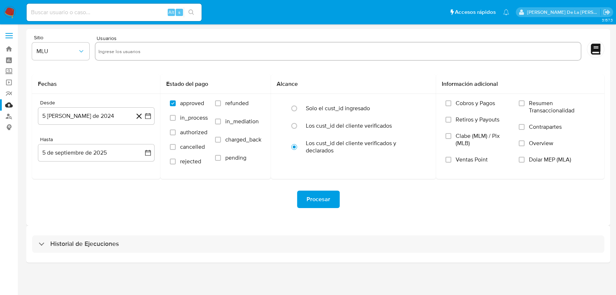
select select "10"
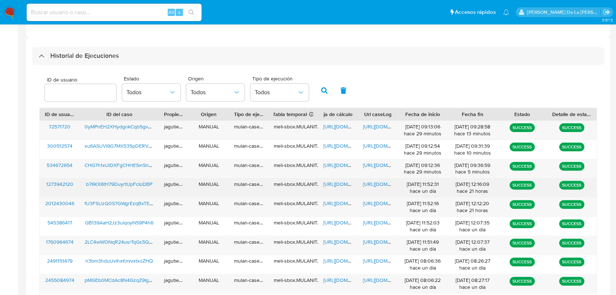
scroll to position [202, 0]
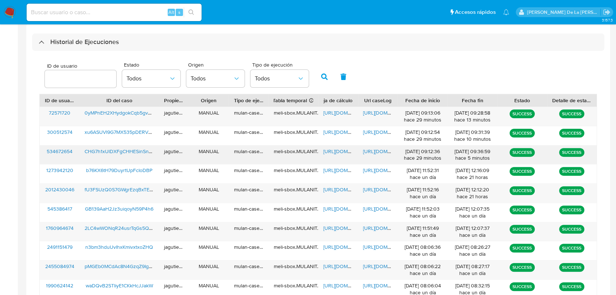
click at [110, 152] on span "CHG7h1xUlDXFgCHHESinSn4K" at bounding box center [120, 151] width 70 height 7
click at [337, 153] on span "[URL][DOMAIN_NAME]" at bounding box center [348, 151] width 50 height 7
click at [387, 153] on span "[URL][DOMAIN_NAME]" at bounding box center [388, 151] width 50 height 7
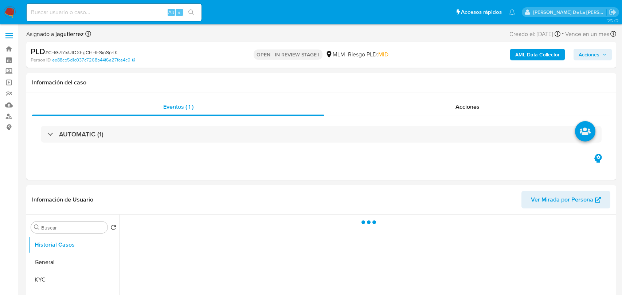
select select "10"
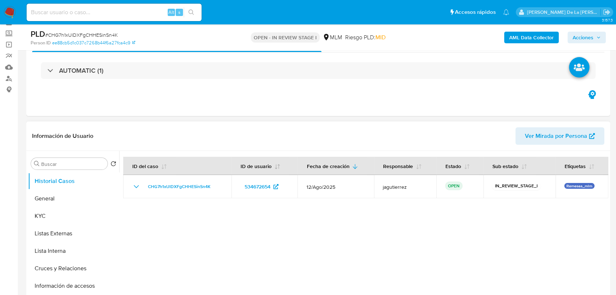
scroll to position [81, 0]
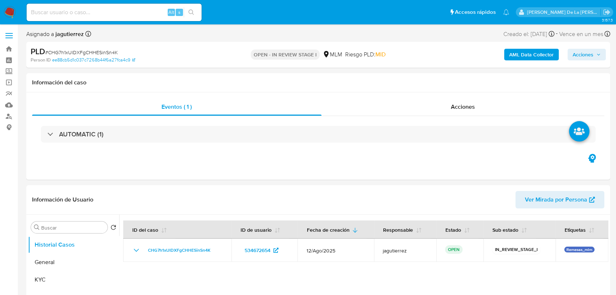
select select "10"
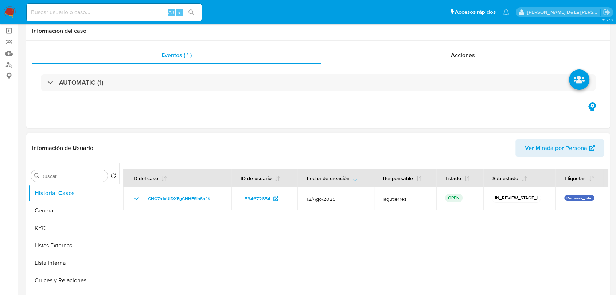
scroll to position [121, 0]
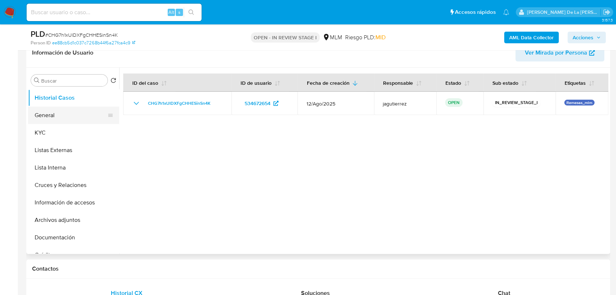
click at [56, 114] on button "General" at bounding box center [70, 115] width 85 height 17
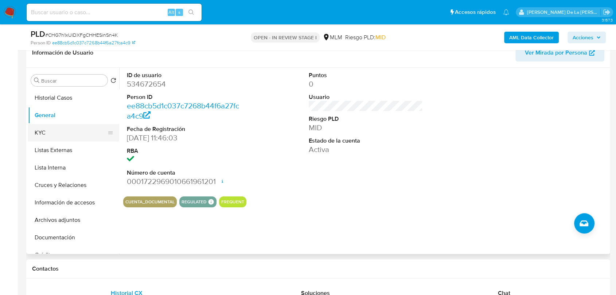
click at [56, 131] on button "KYC" at bounding box center [70, 132] width 85 height 17
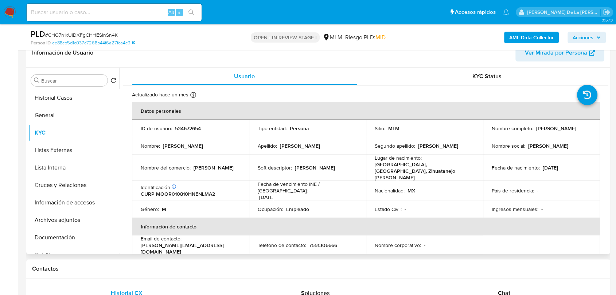
drag, startPoint x: 489, startPoint y: 132, endPoint x: 555, endPoint y: 129, distance: 66.4
click at [555, 129] on div "Nombre completo : [PERSON_NAME]" at bounding box center [540, 128] width 99 height 7
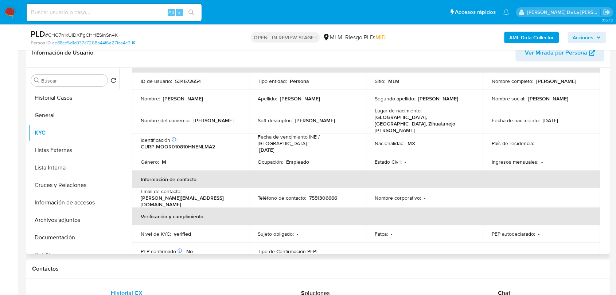
scroll to position [81, 0]
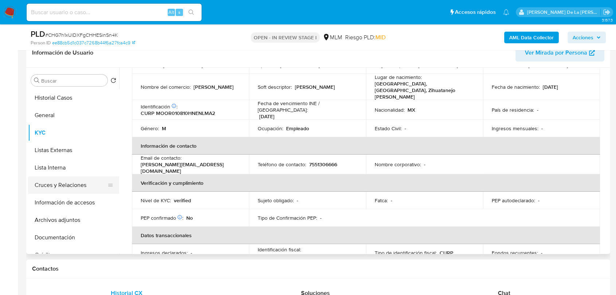
click at [72, 186] on button "Cruces y Relaciones" at bounding box center [70, 185] width 85 height 17
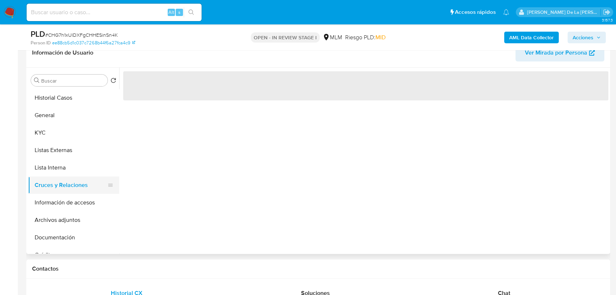
scroll to position [0, 0]
click at [64, 220] on button "Archivos adjuntos" at bounding box center [70, 220] width 85 height 17
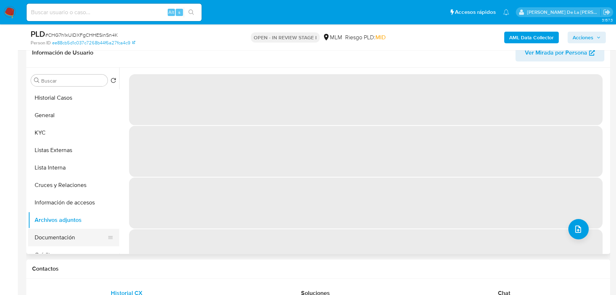
click at [63, 234] on button "Documentación" at bounding box center [70, 237] width 85 height 17
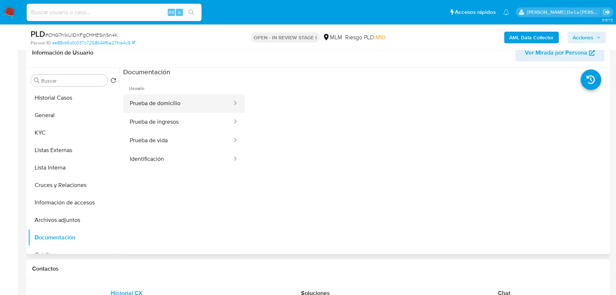
click at [160, 103] on button "Prueba de domicilio" at bounding box center [178, 103] width 110 height 19
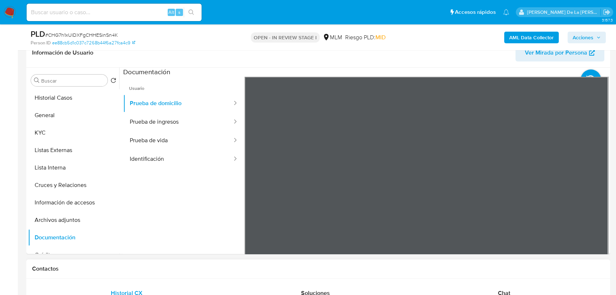
click at [172, 125] on button "Prueba de ingresos" at bounding box center [178, 122] width 110 height 19
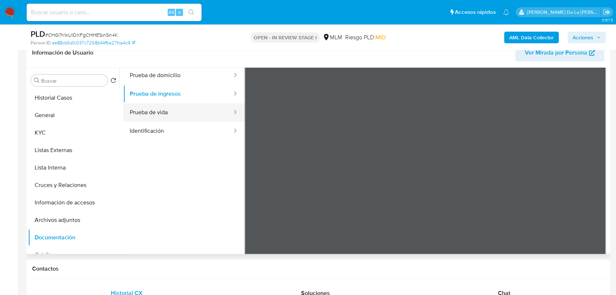
scroll to position [40, 0]
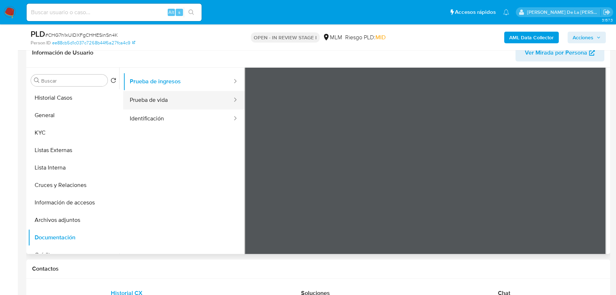
click at [201, 94] on button "Prueba de vida" at bounding box center [178, 100] width 110 height 19
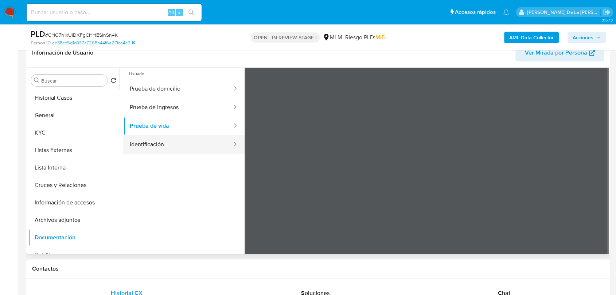
scroll to position [0, 0]
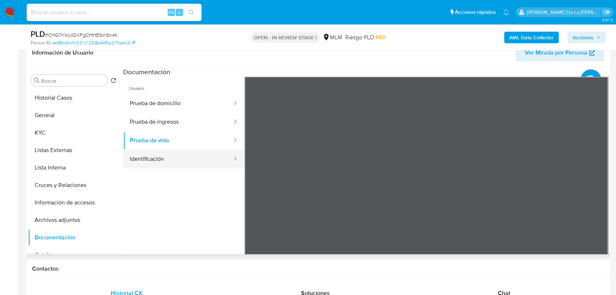
click at [184, 152] on button "Identificación" at bounding box center [178, 159] width 110 height 19
